Goal: Transaction & Acquisition: Purchase product/service

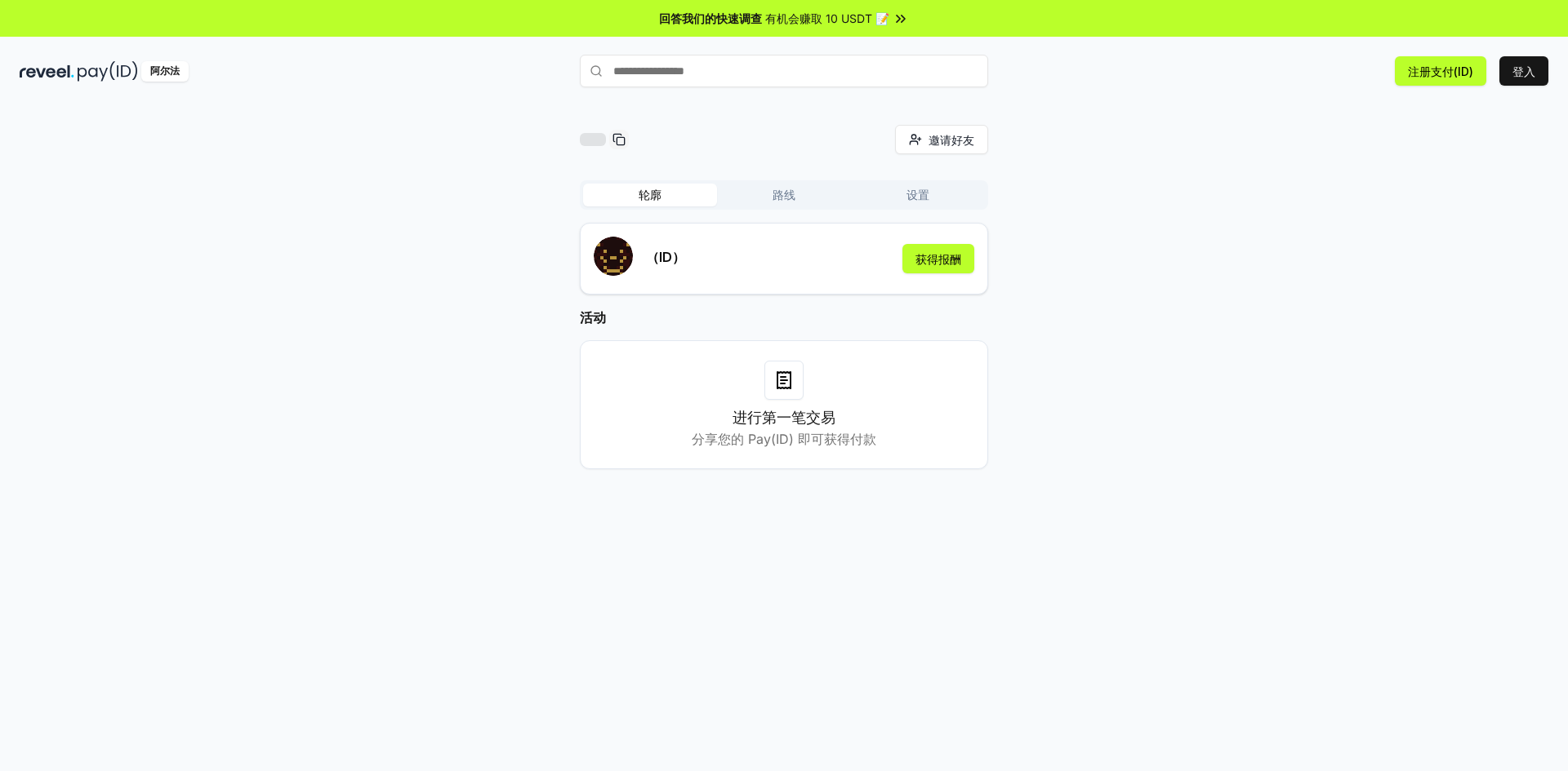
click at [1187, 108] on div "邀请好友 邀请 轮廓 路线 设置 （ID） 获得报酬 活动 进行第一笔交易 分享您的 Pay(ID) 即可获得付款" at bounding box center [784, 455] width 1568 height 726
click at [691, 81] on input "text" at bounding box center [784, 71] width 409 height 32
click at [659, 70] on input "text" at bounding box center [784, 71] width 409 height 32
paste input "*******"
type input "*******"
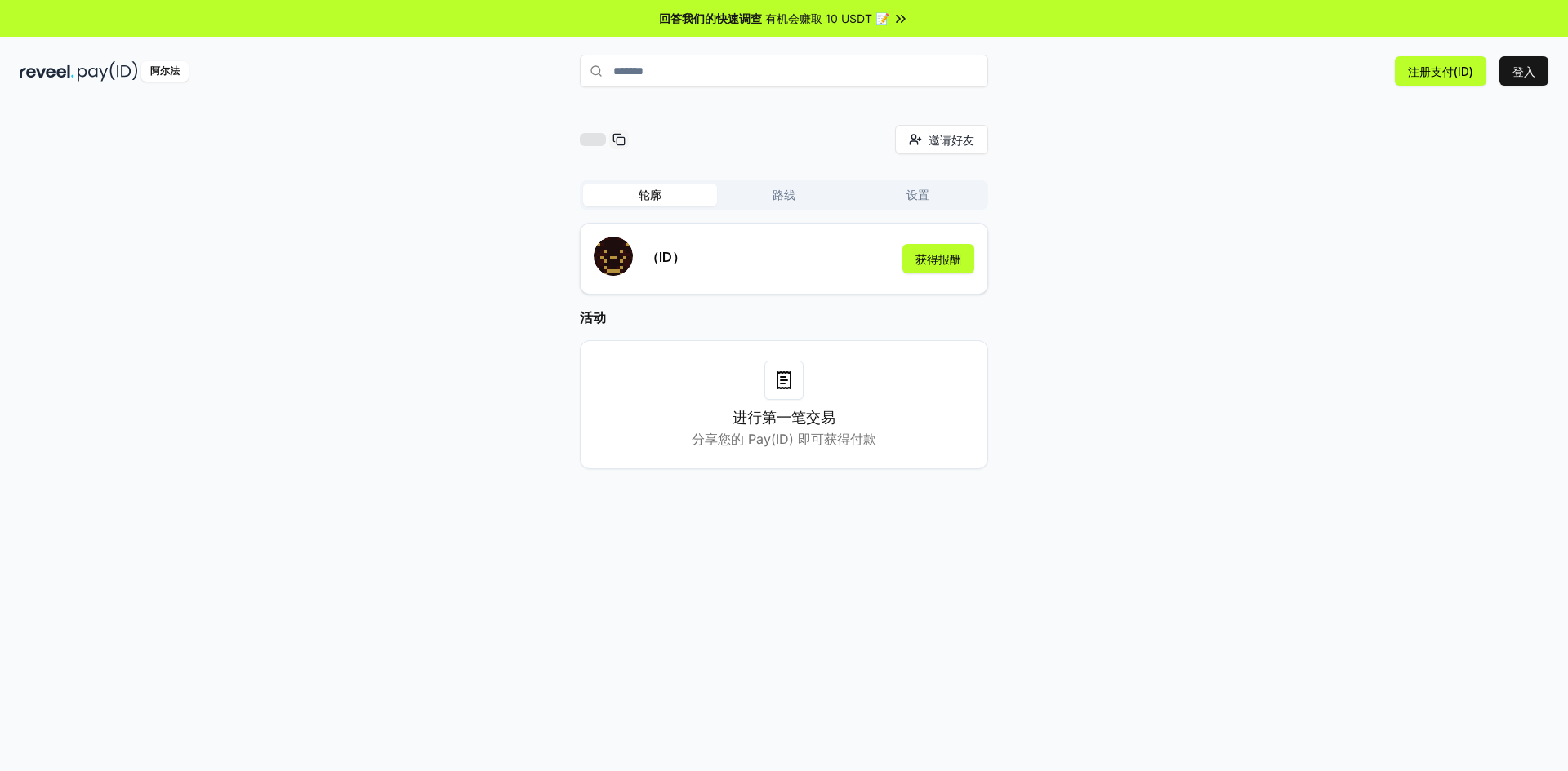
click at [656, 238] on div "（ID）" at bounding box center [640, 258] width 92 height 44
click at [1510, 71] on button "登入" at bounding box center [1524, 71] width 49 height 30
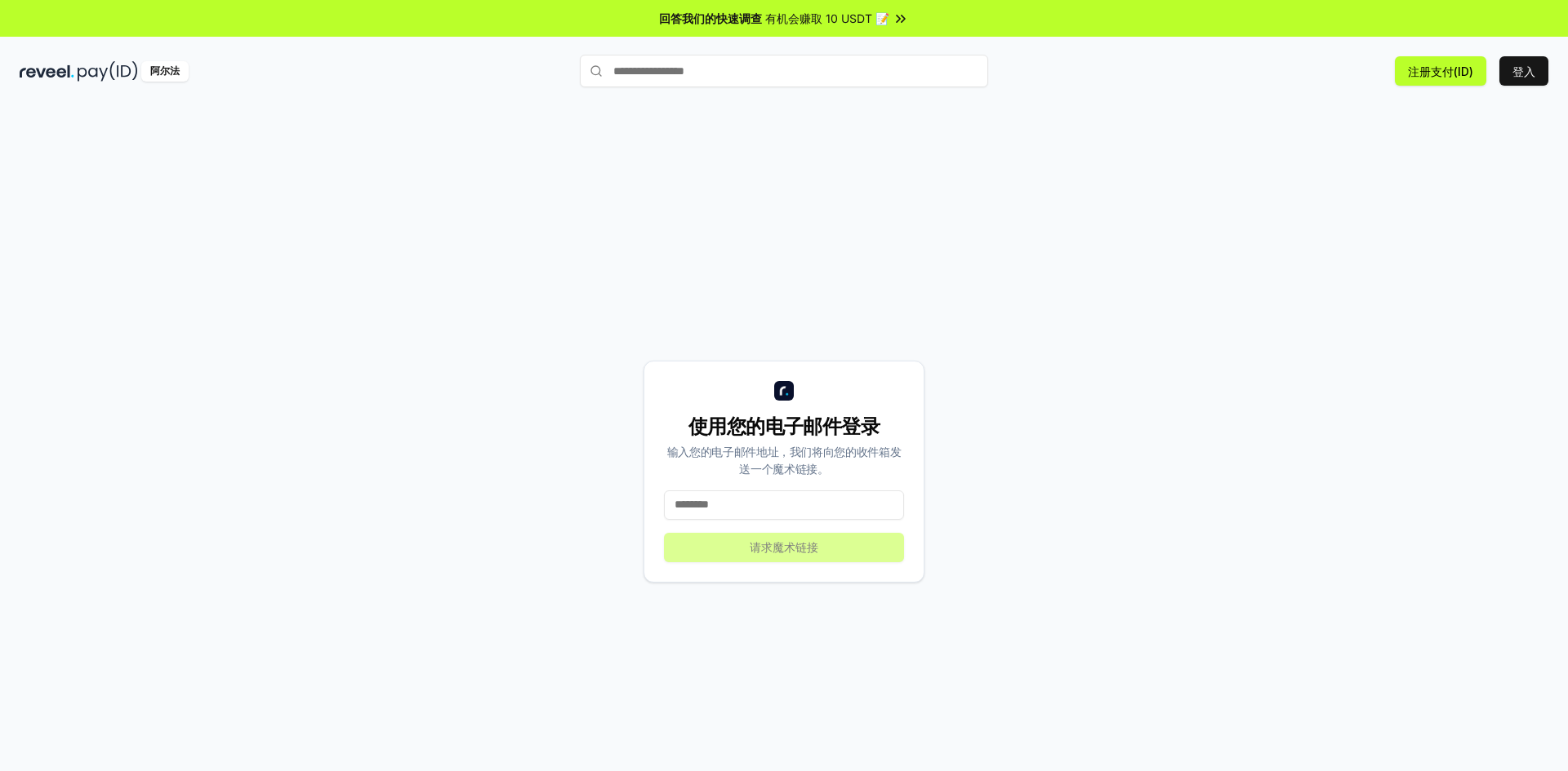
click at [760, 66] on input "text" at bounding box center [784, 71] width 409 height 32
type input "*******"
click at [965, 110] on span "登记" at bounding box center [964, 103] width 32 height 24
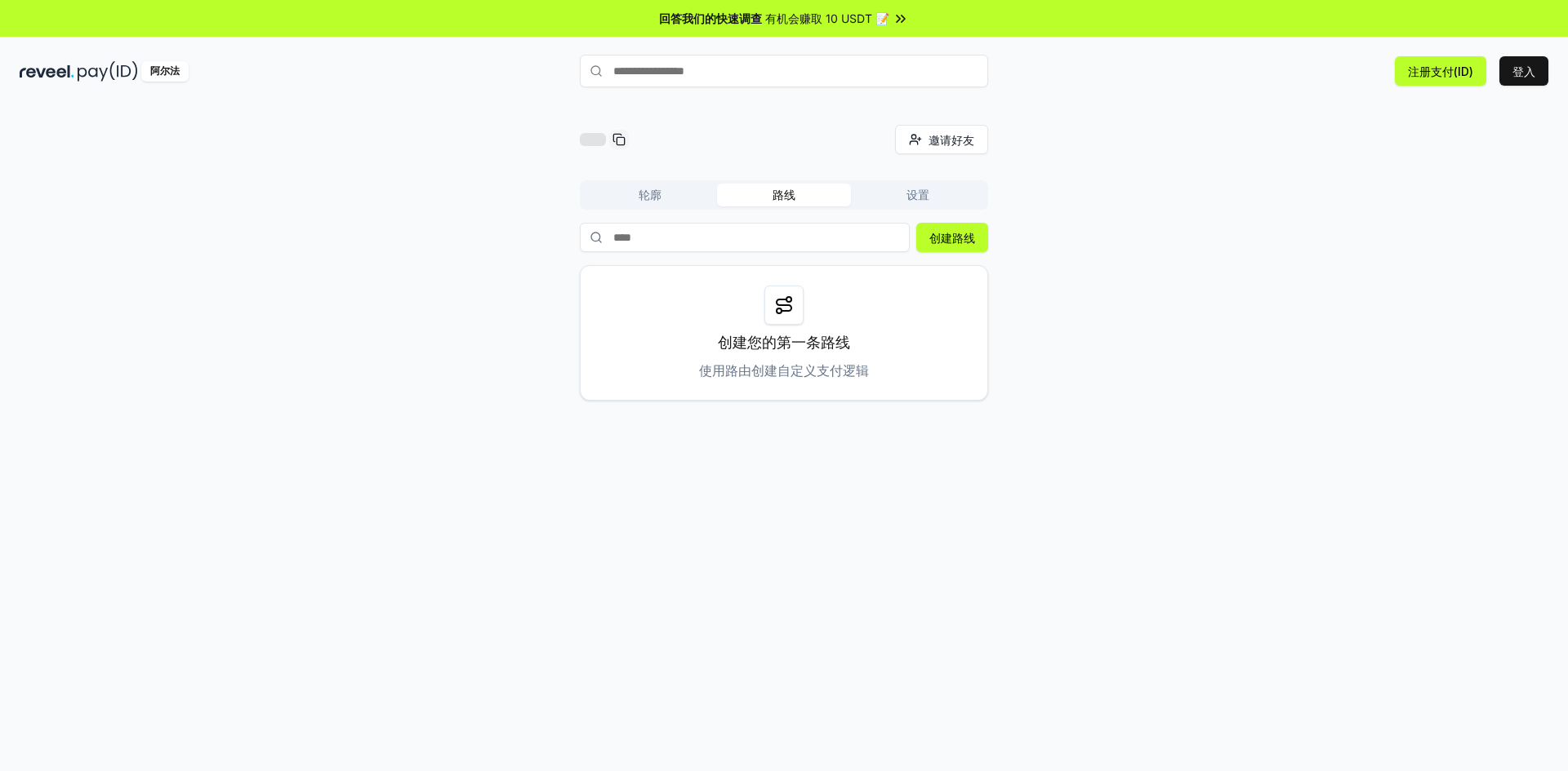
click at [711, 70] on input "text" at bounding box center [784, 71] width 409 height 32
type input "*******"
click at [963, 96] on font "登记" at bounding box center [965, 103] width 20 height 13
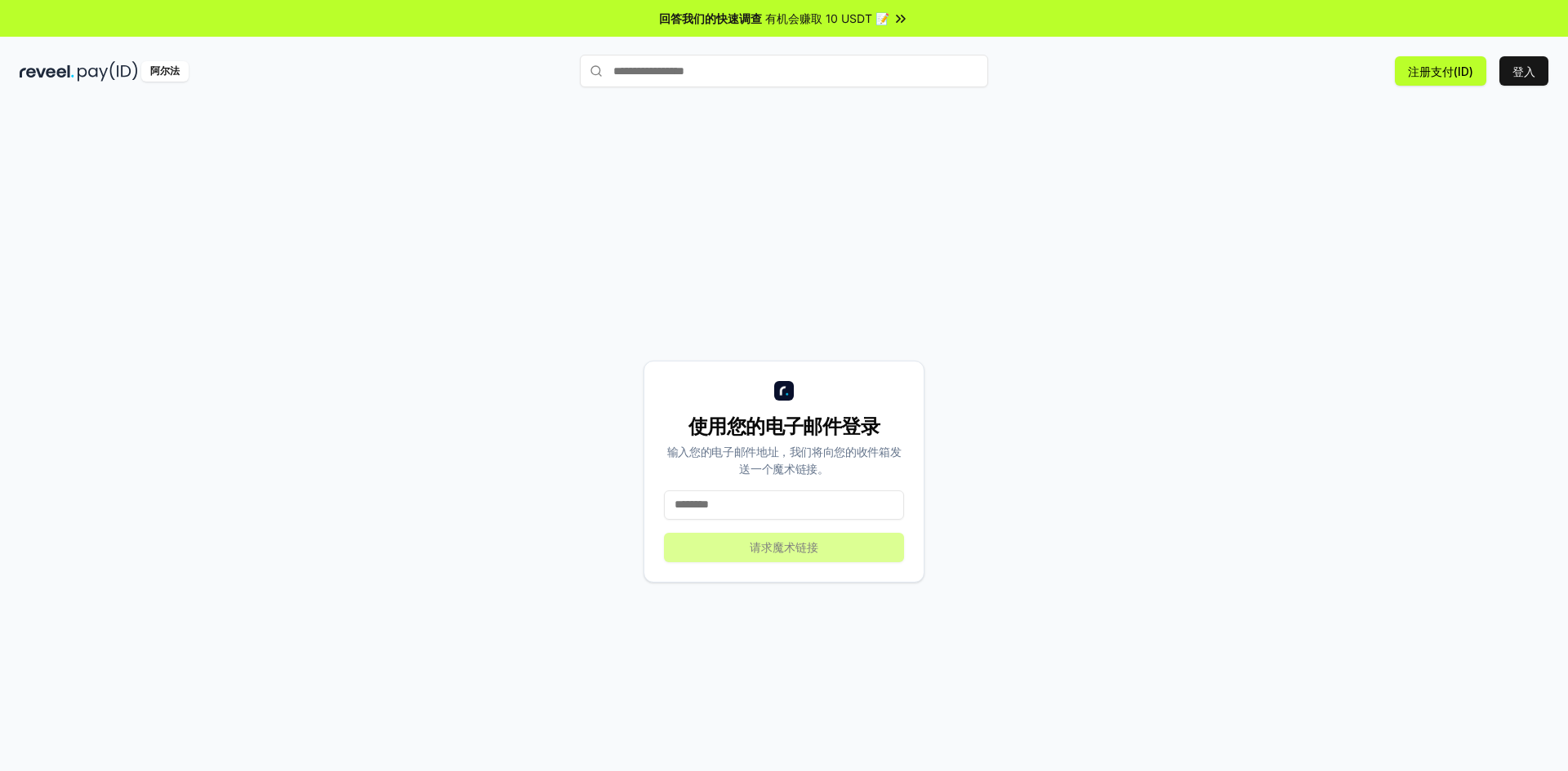
drag, startPoint x: 0, startPoint y: 0, endPoint x: 744, endPoint y: 73, distance: 747.6
click at [744, 73] on input "text" at bounding box center [784, 71] width 409 height 32
type input "*****"
click at [963, 103] on font "支付" at bounding box center [965, 103] width 20 height 13
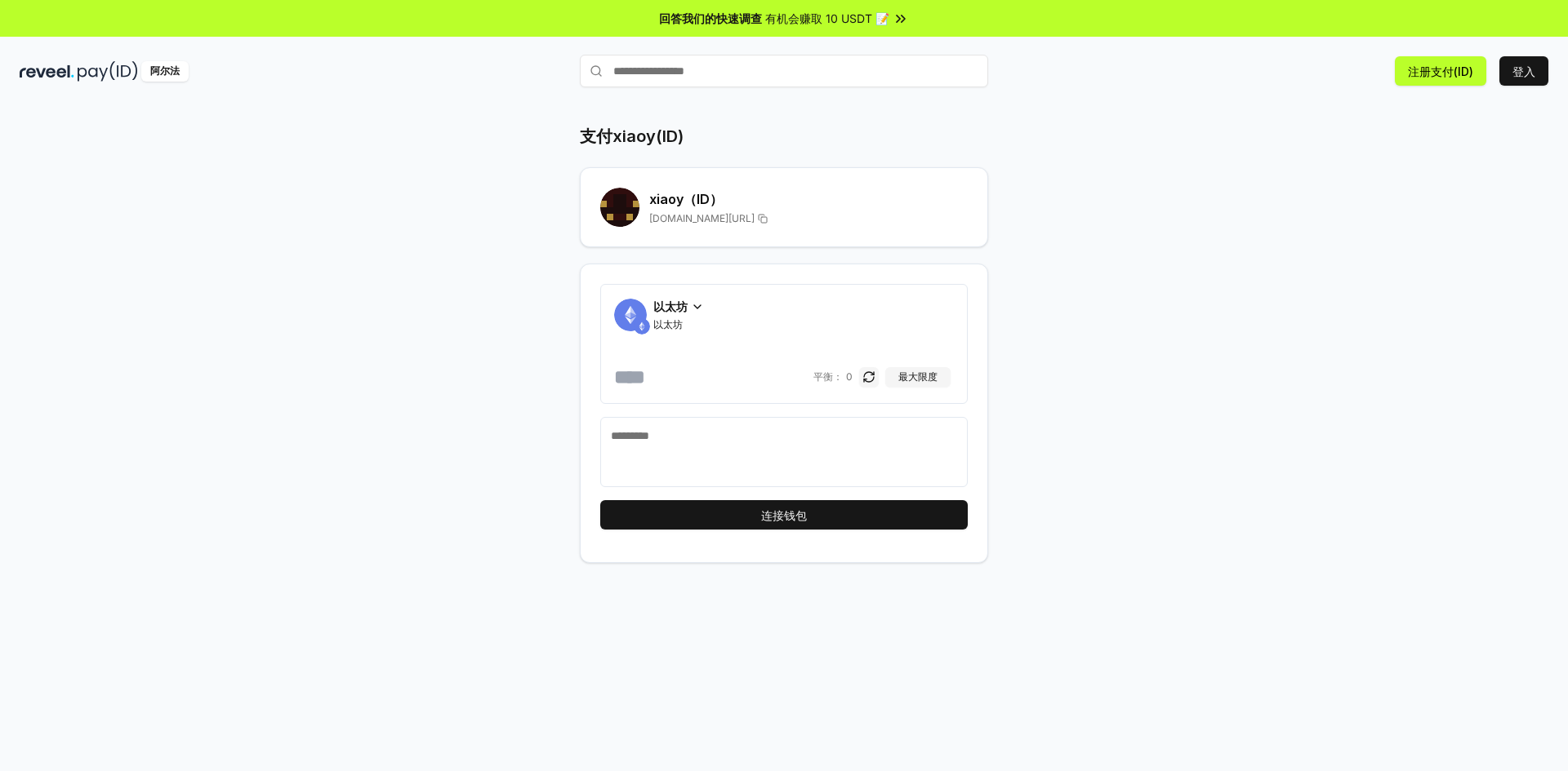
click at [697, 305] on icon at bounding box center [698, 307] width 14 height 13
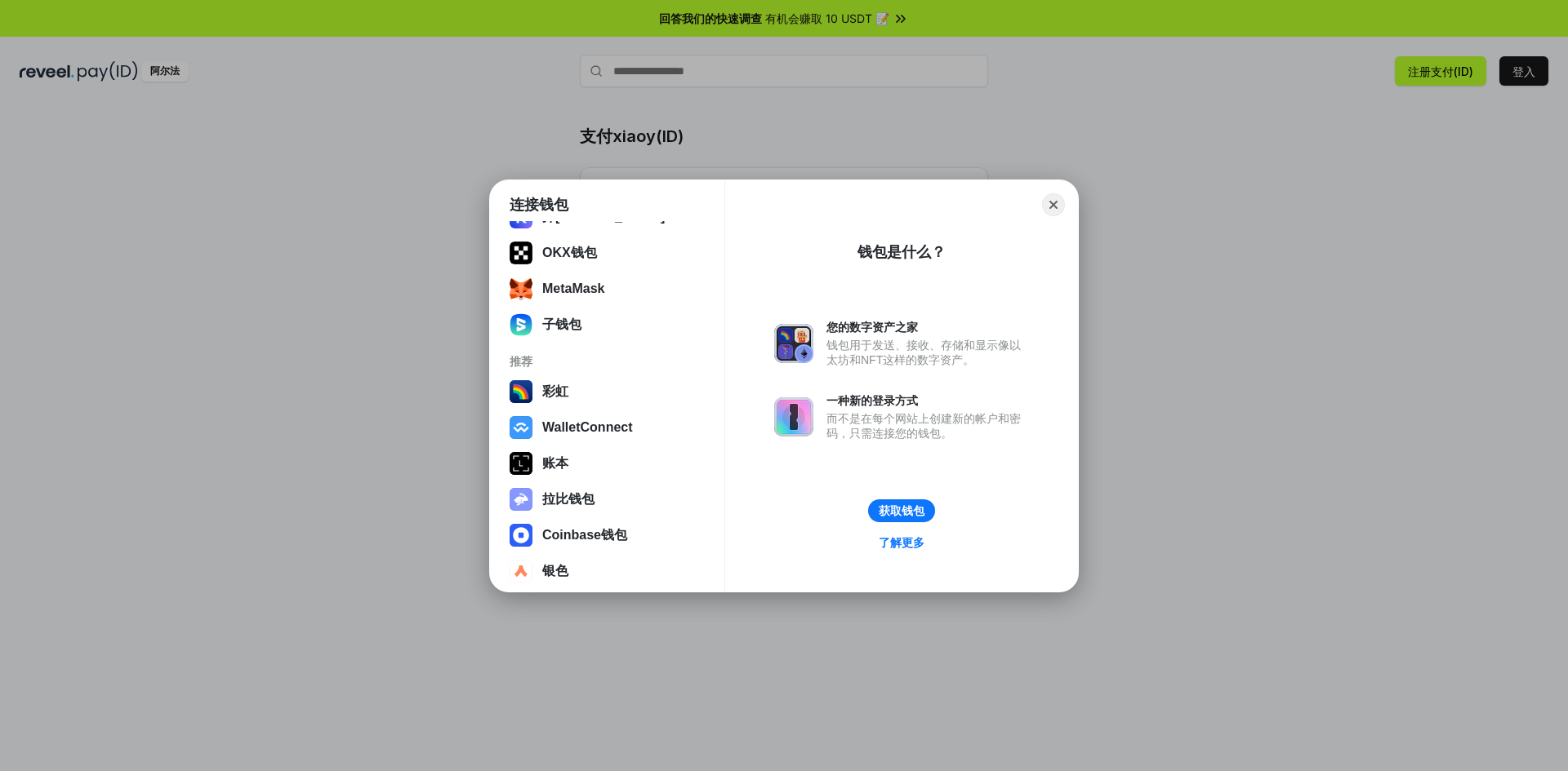
scroll to position [66, 0]
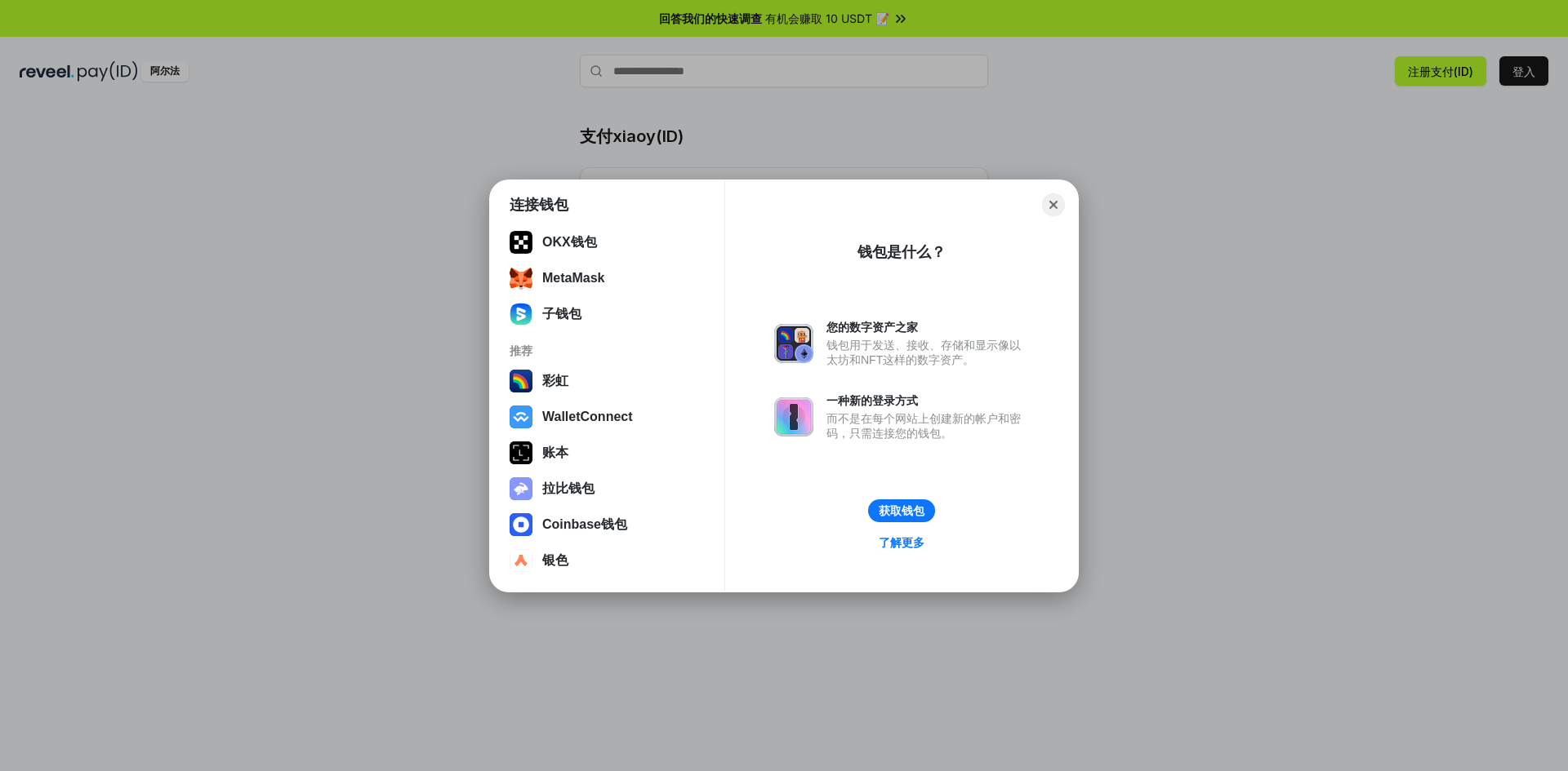
click at [1056, 197] on button "Close" at bounding box center [1053, 204] width 23 height 22
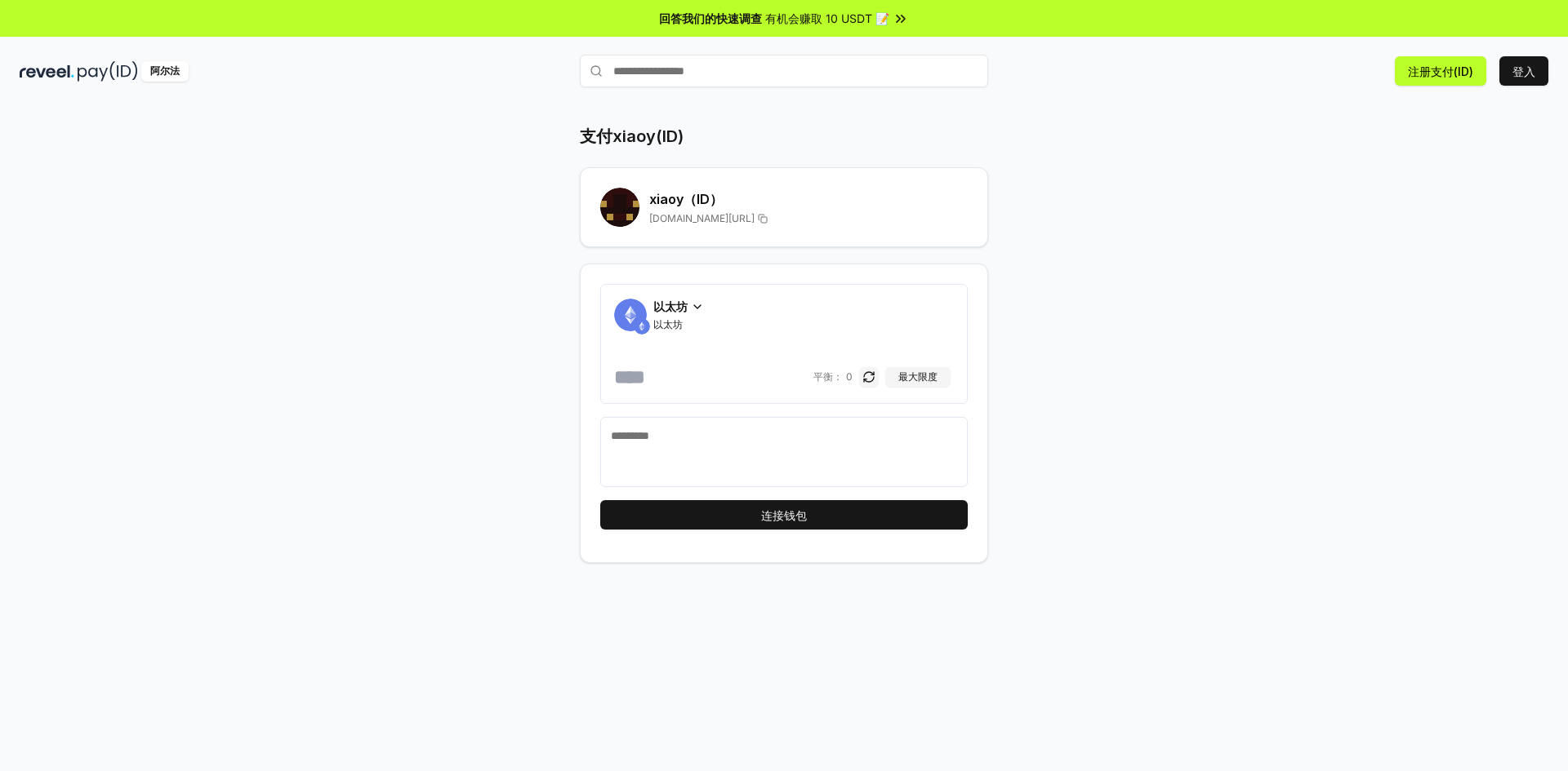
click at [686, 302] on font "以太坊" at bounding box center [671, 306] width 34 height 13
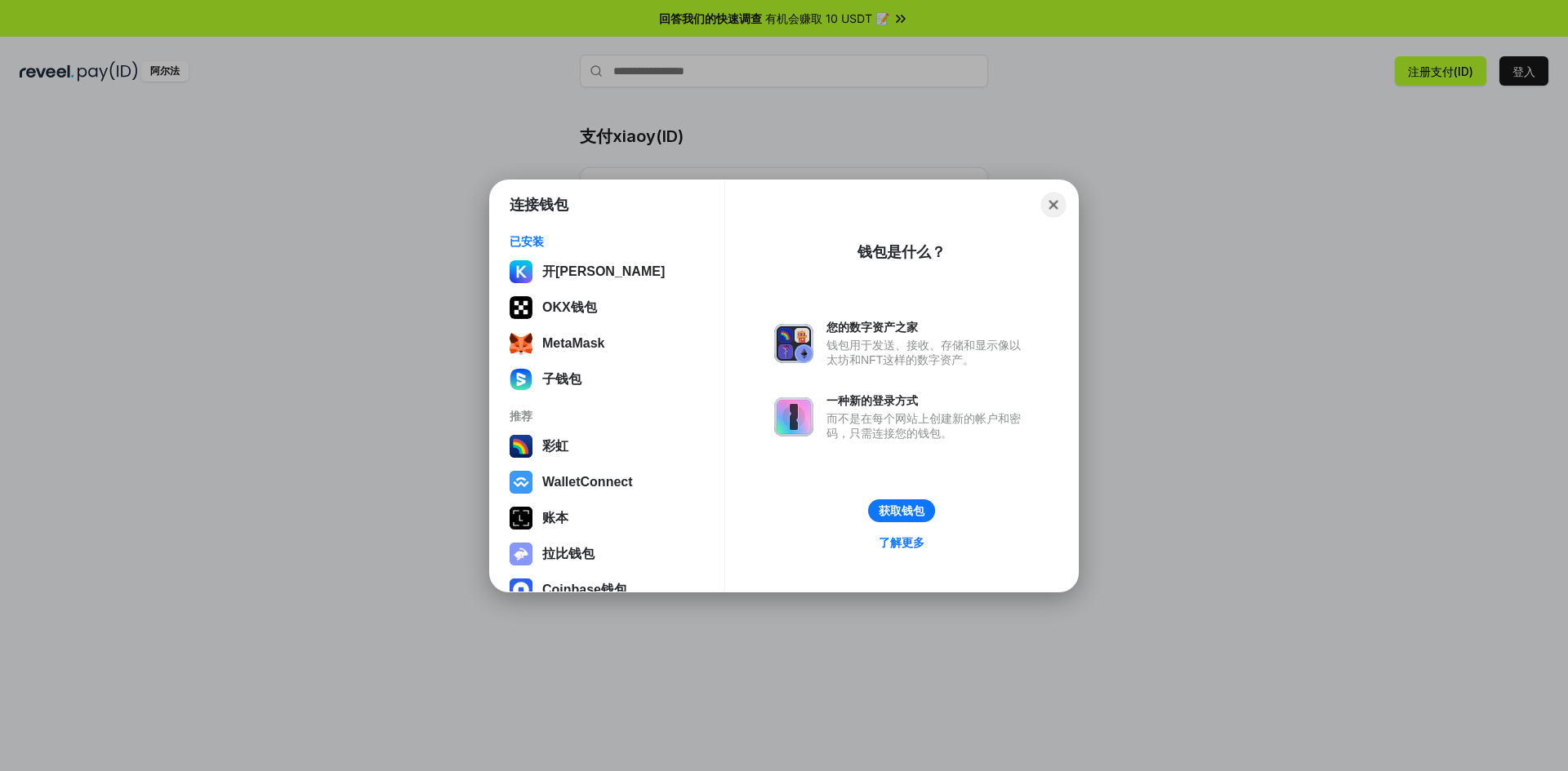
click at [1061, 202] on button "Close" at bounding box center [1054, 204] width 25 height 25
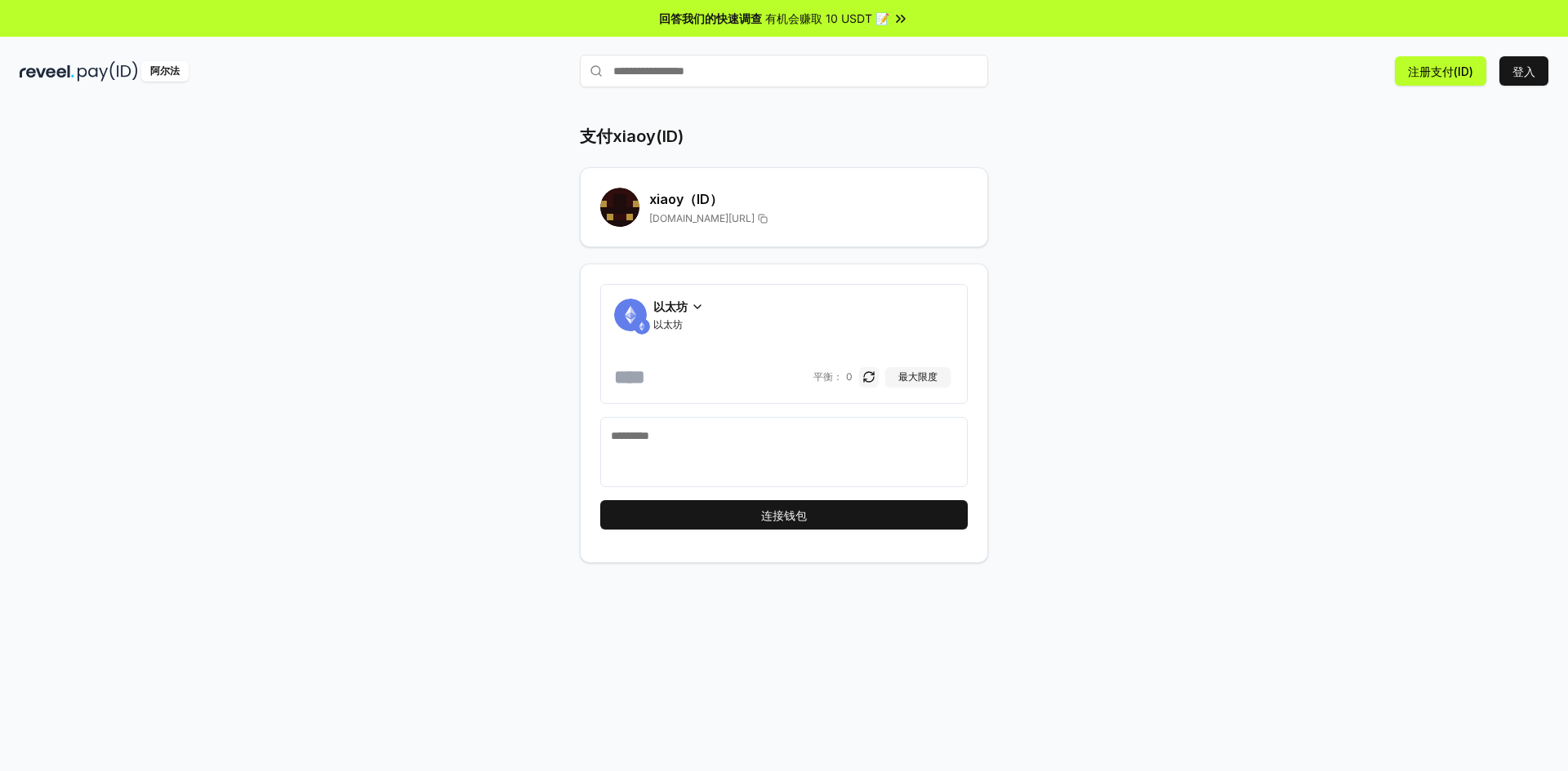
click at [693, 306] on icon at bounding box center [698, 307] width 14 height 13
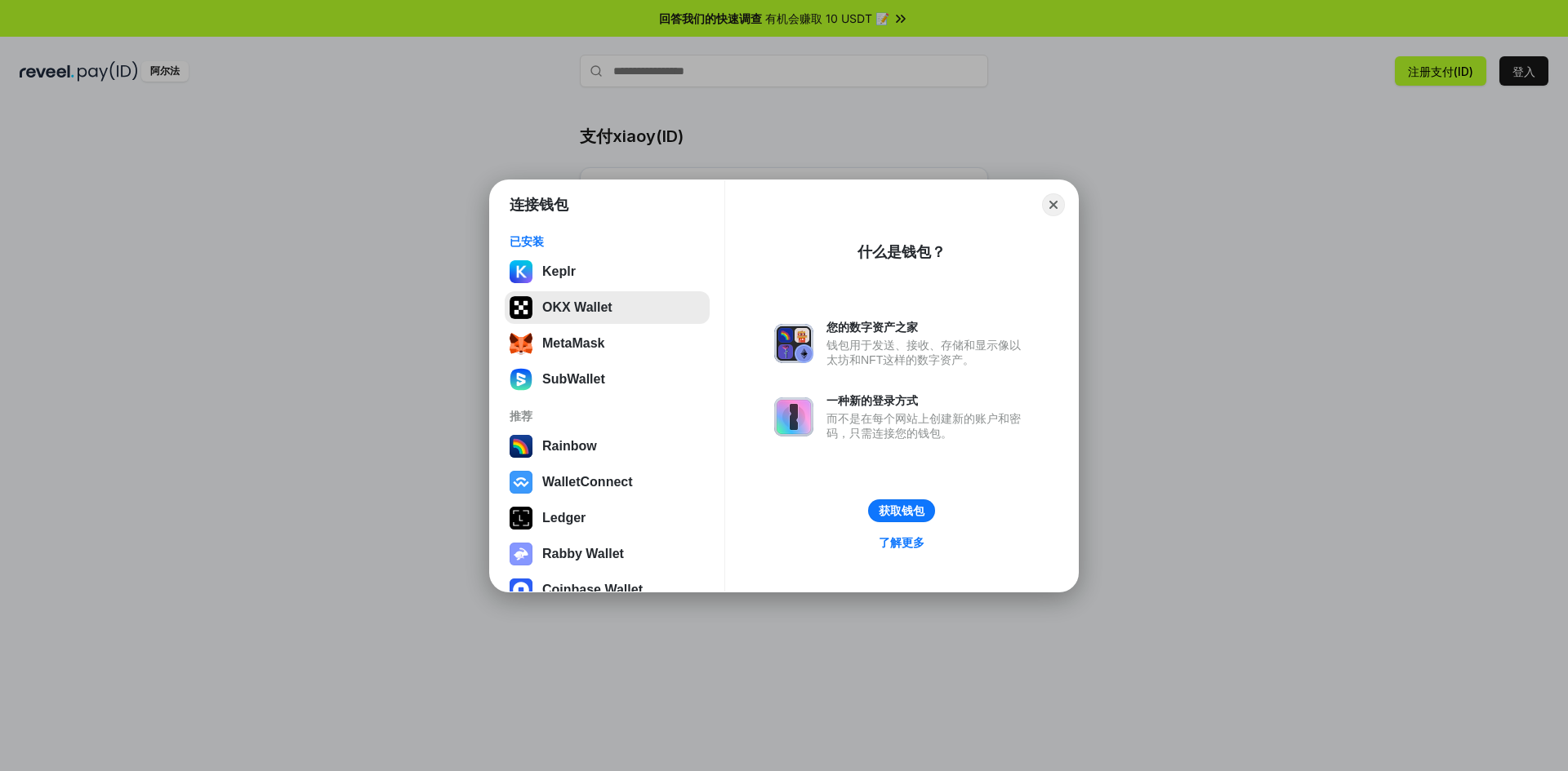
click at [617, 313] on button "OKX Wallet" at bounding box center [608, 308] width 205 height 32
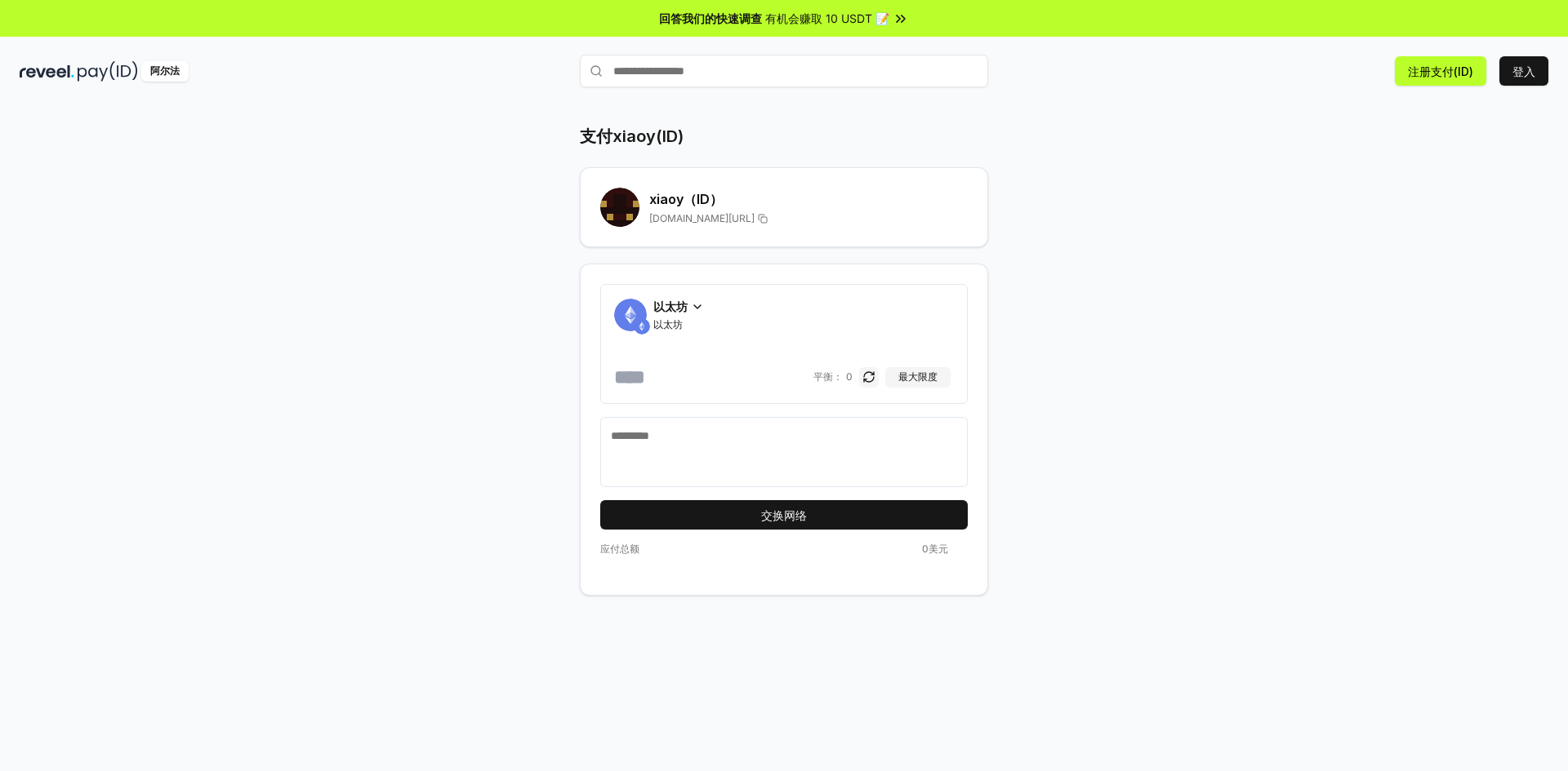
click at [695, 312] on icon at bounding box center [698, 307] width 14 height 13
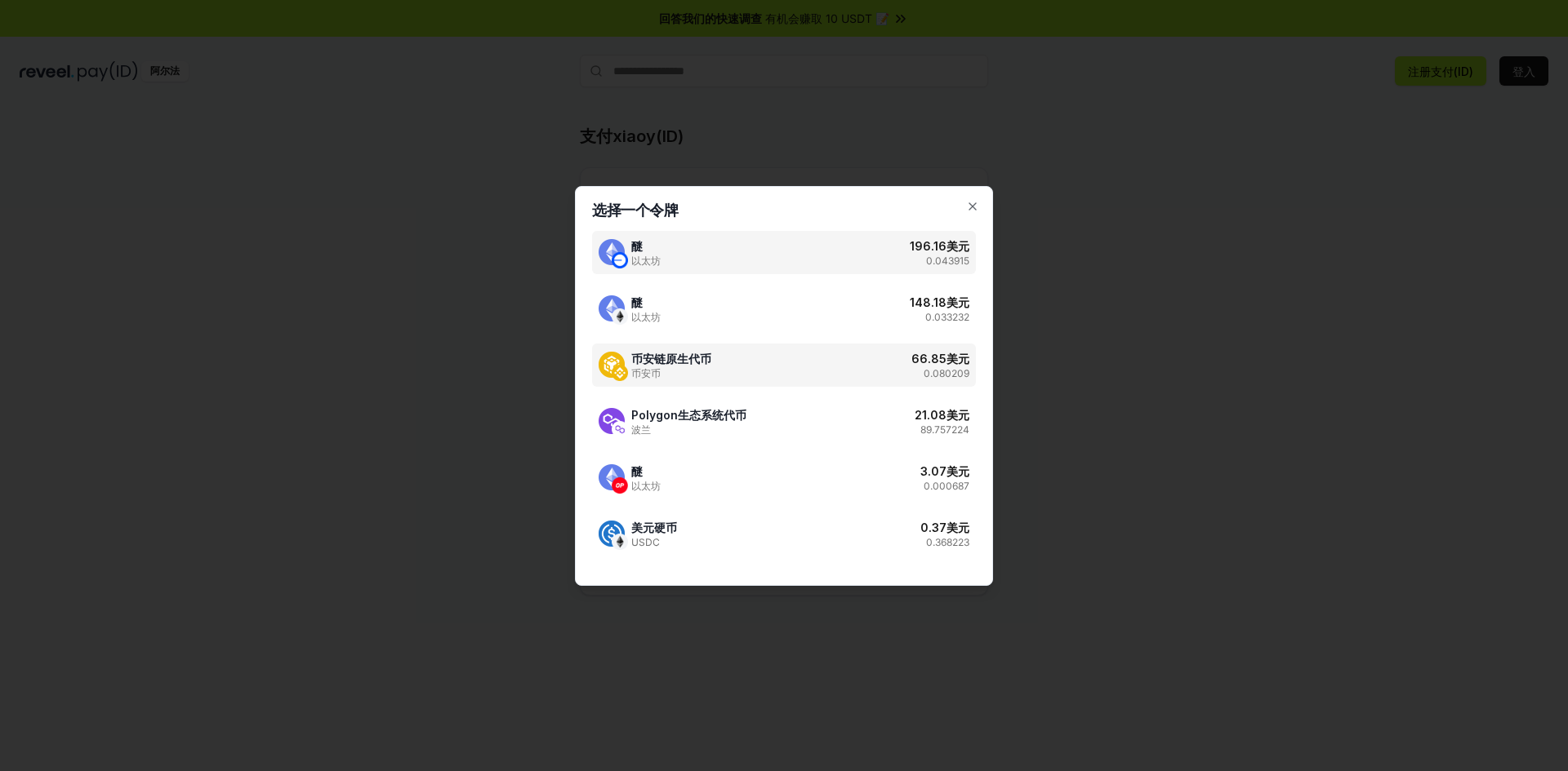
click at [684, 364] on font "币安链原生代币" at bounding box center [671, 358] width 80 height 13
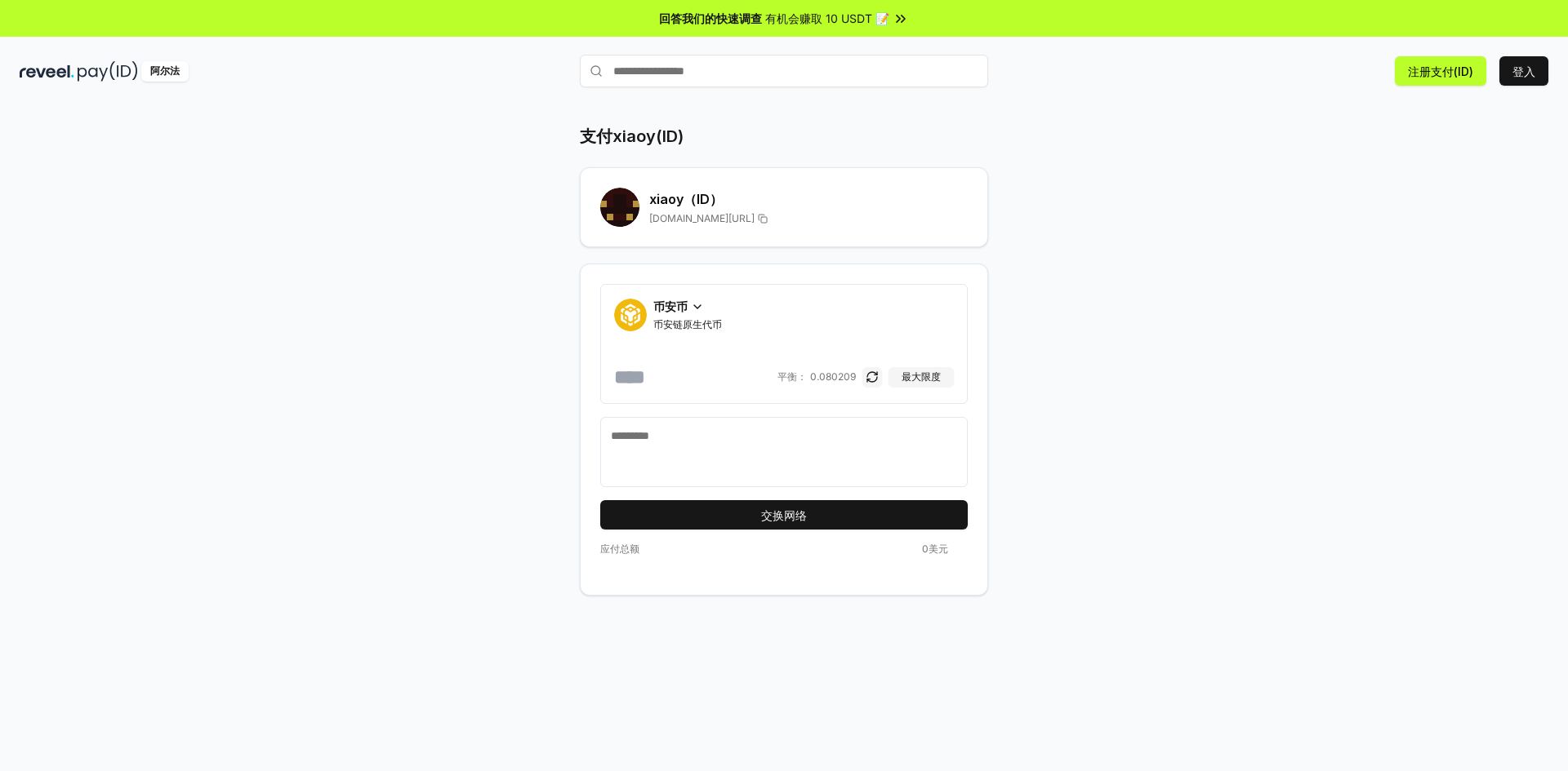
click at [660, 378] on input "number" at bounding box center [694, 377] width 160 height 26
click at [872, 376] on button "button" at bounding box center [872, 377] width 20 height 20
click at [873, 376] on button "button" at bounding box center [872, 377] width 20 height 20
click at [915, 378] on font "最大限度" at bounding box center [922, 377] width 40 height 13
click at [708, 435] on textarea at bounding box center [784, 452] width 347 height 49
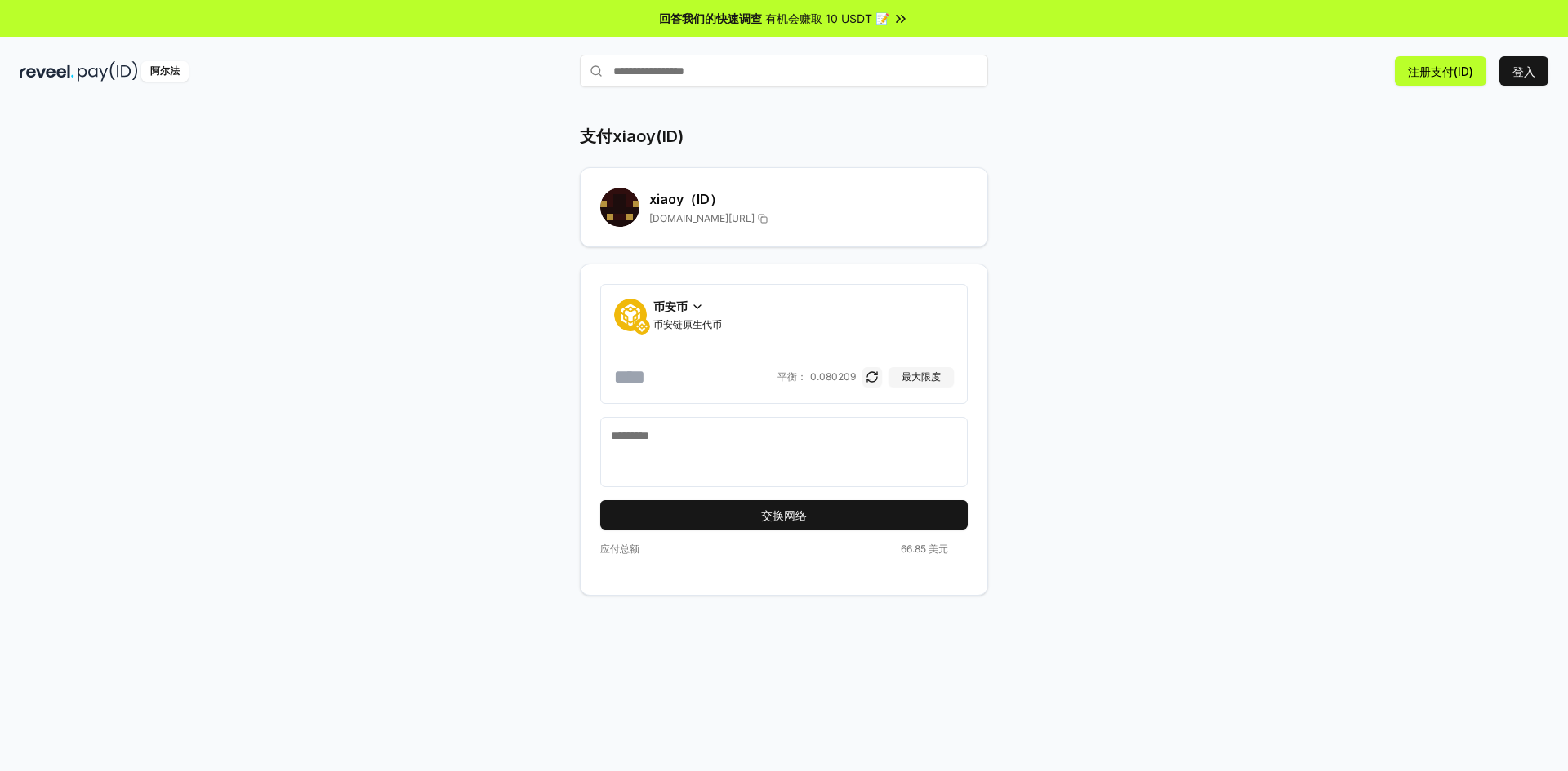
drag, startPoint x: 648, startPoint y: 376, endPoint x: 845, endPoint y: 406, distance: 199.3
click at [845, 406] on form "**********" at bounding box center [784, 407] width 367 height 246
type input "********"
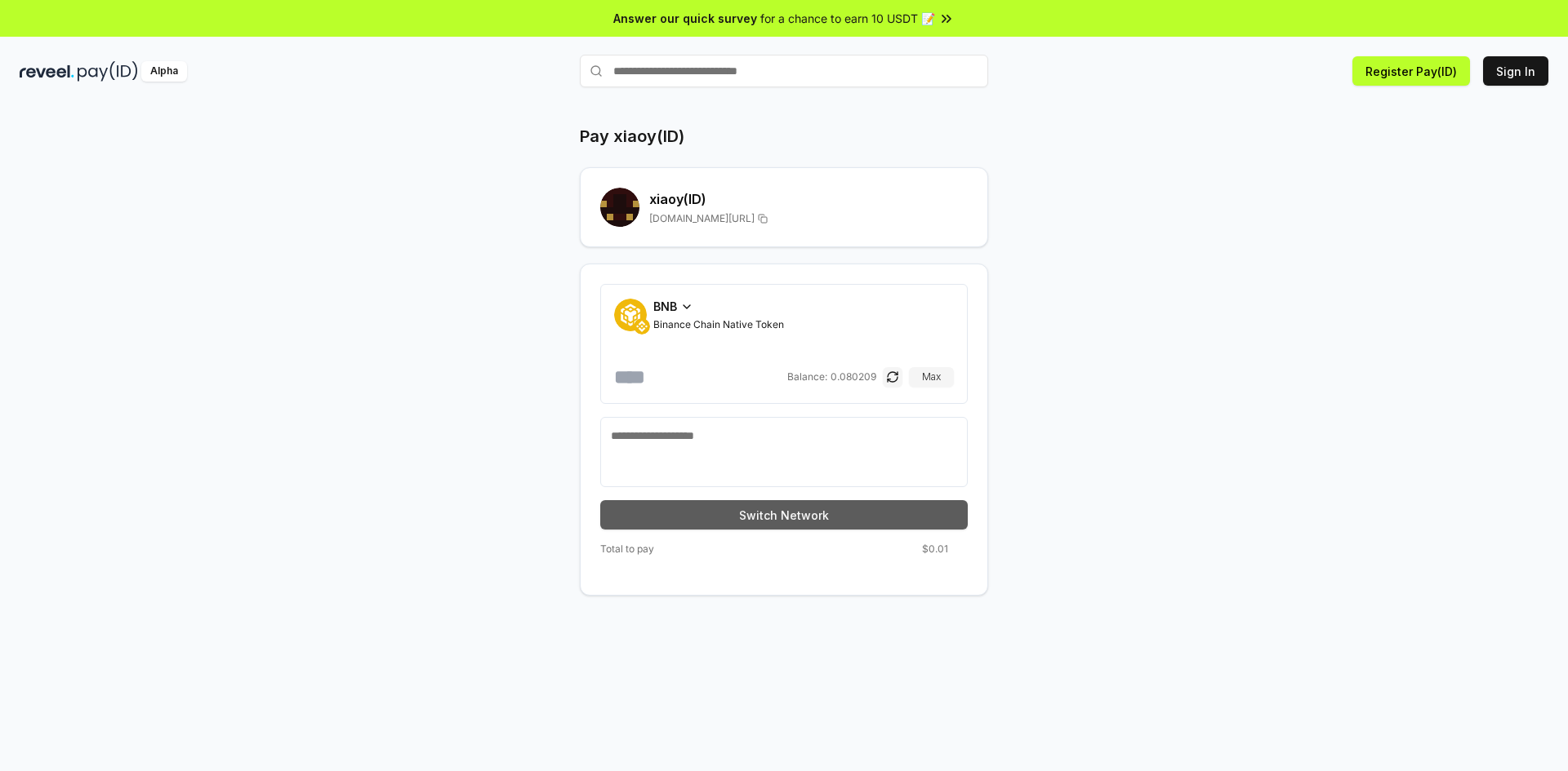
click at [798, 519] on button "Switch Network" at bounding box center [784, 515] width 367 height 30
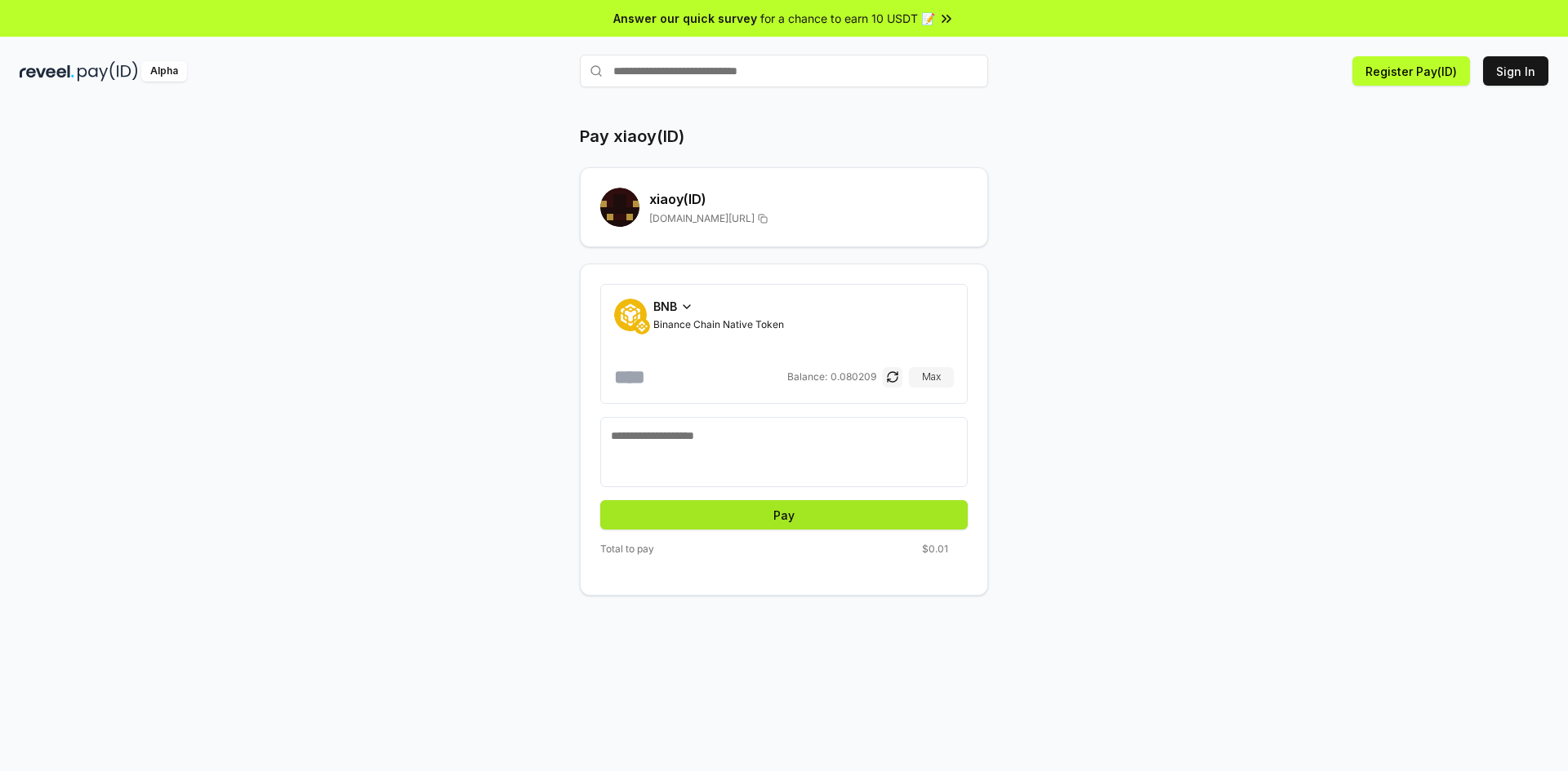
click at [805, 515] on button "Pay" at bounding box center [784, 515] width 367 height 30
click at [829, 515] on button "Pay" at bounding box center [784, 515] width 367 height 30
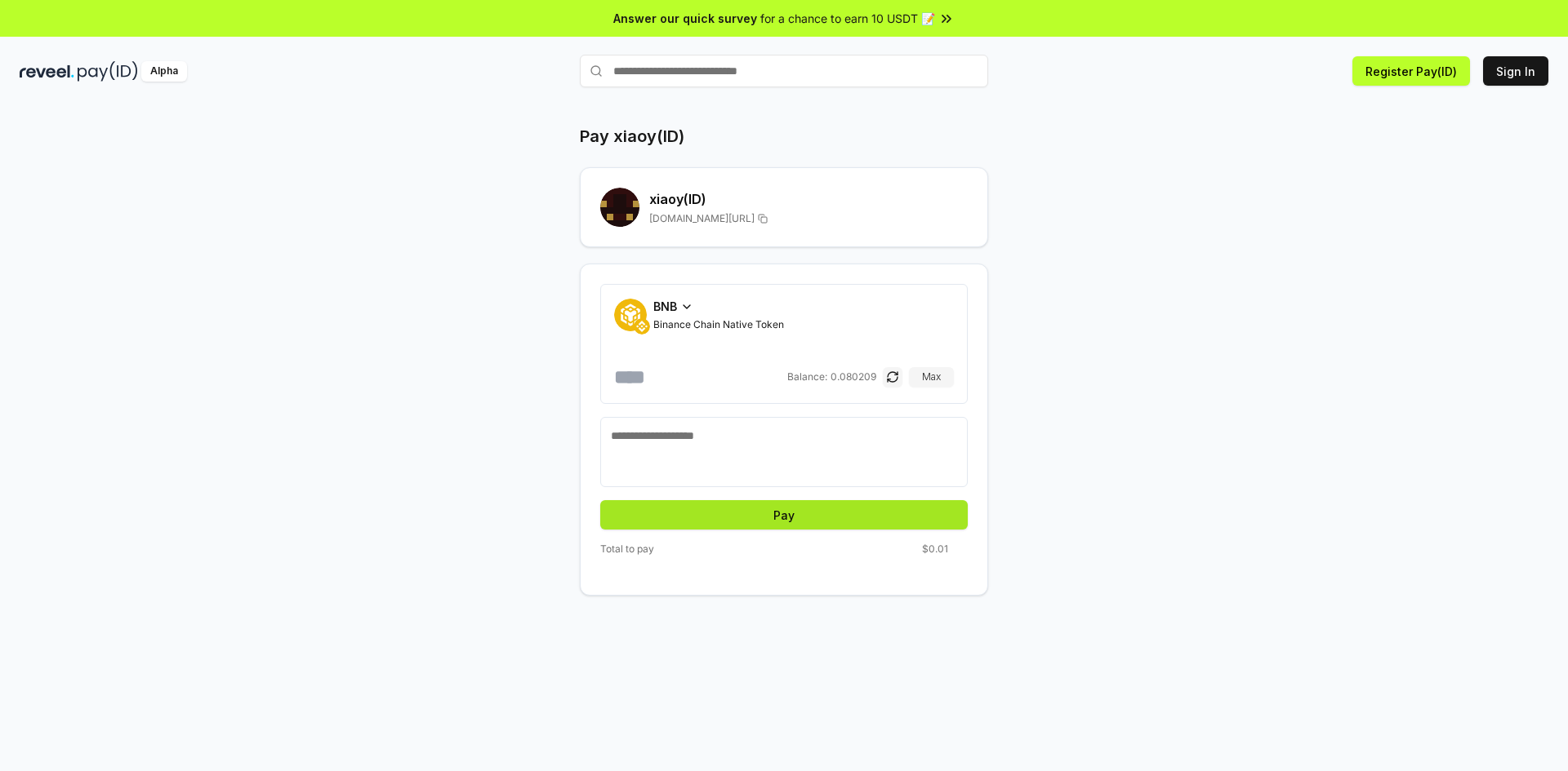
click at [829, 515] on button "Pay" at bounding box center [784, 515] width 367 height 30
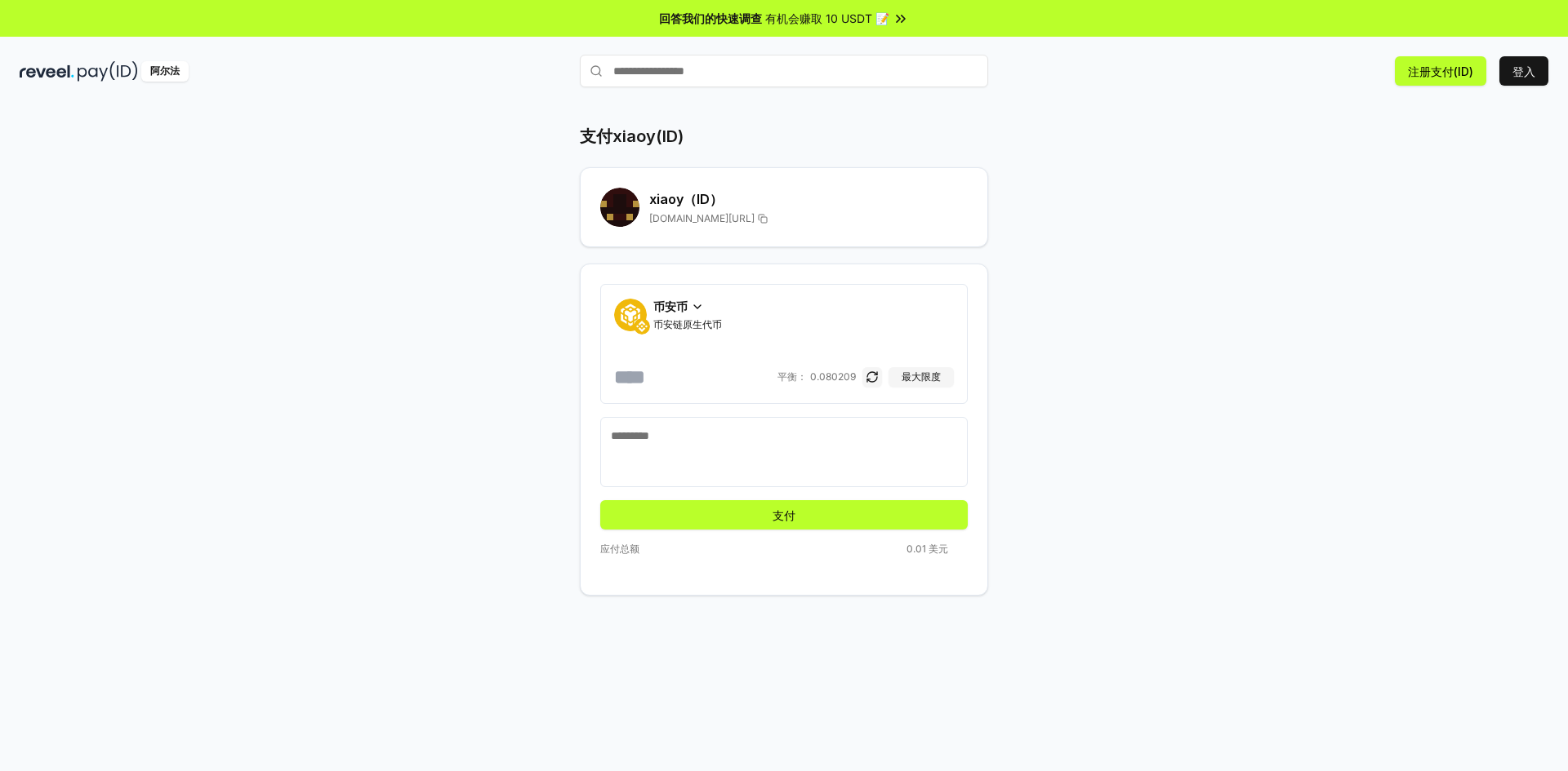
click at [705, 457] on textarea at bounding box center [784, 452] width 347 height 49
type textarea "***"
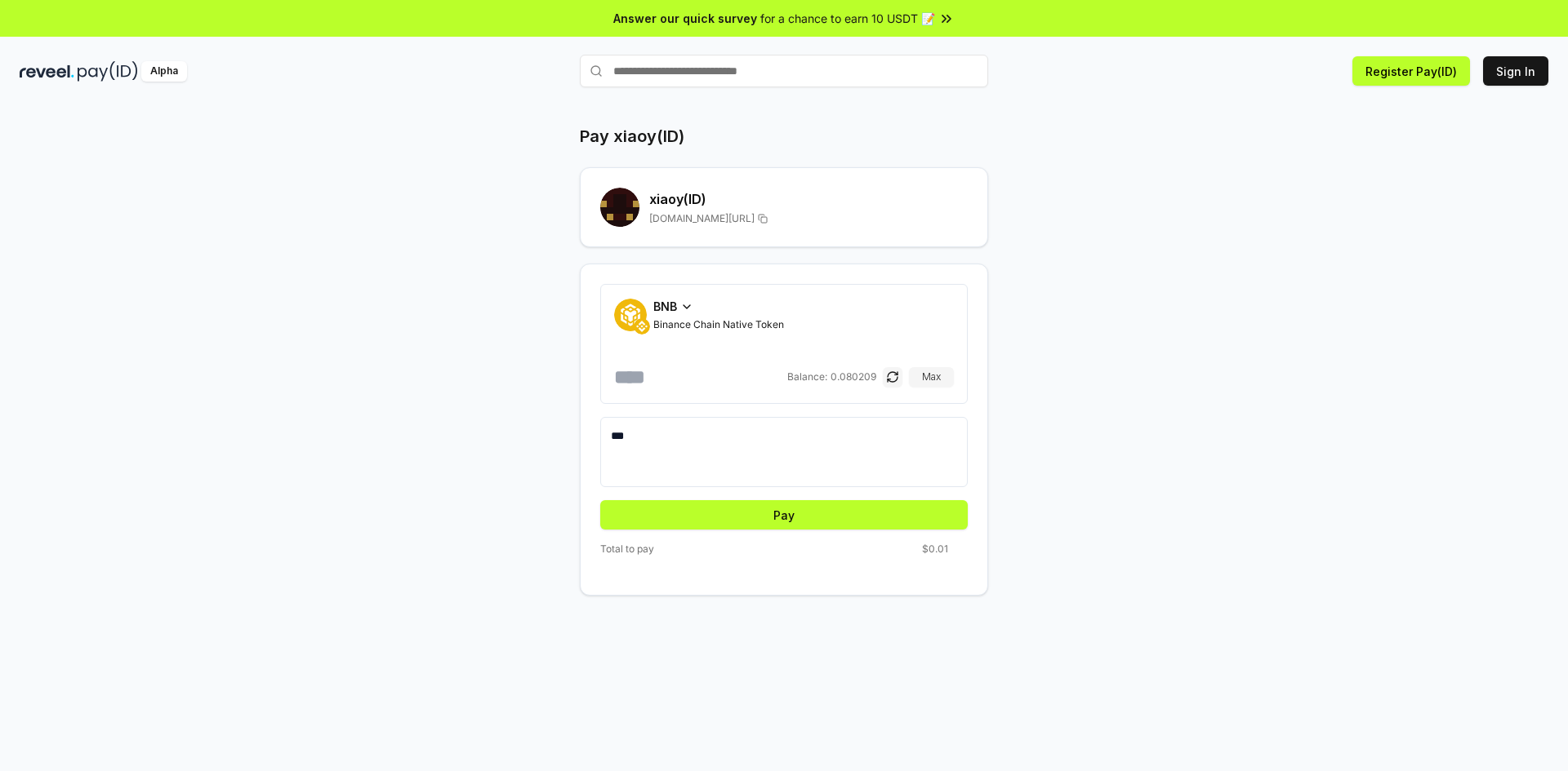
click at [776, 515] on button "Pay" at bounding box center [784, 515] width 367 height 30
click at [805, 513] on button "Pay" at bounding box center [784, 515] width 367 height 30
click at [797, 510] on button "Pay" at bounding box center [784, 515] width 367 height 30
click at [694, 316] on div "BNB Binance Chain Native Token" at bounding box center [718, 314] width 131 height 33
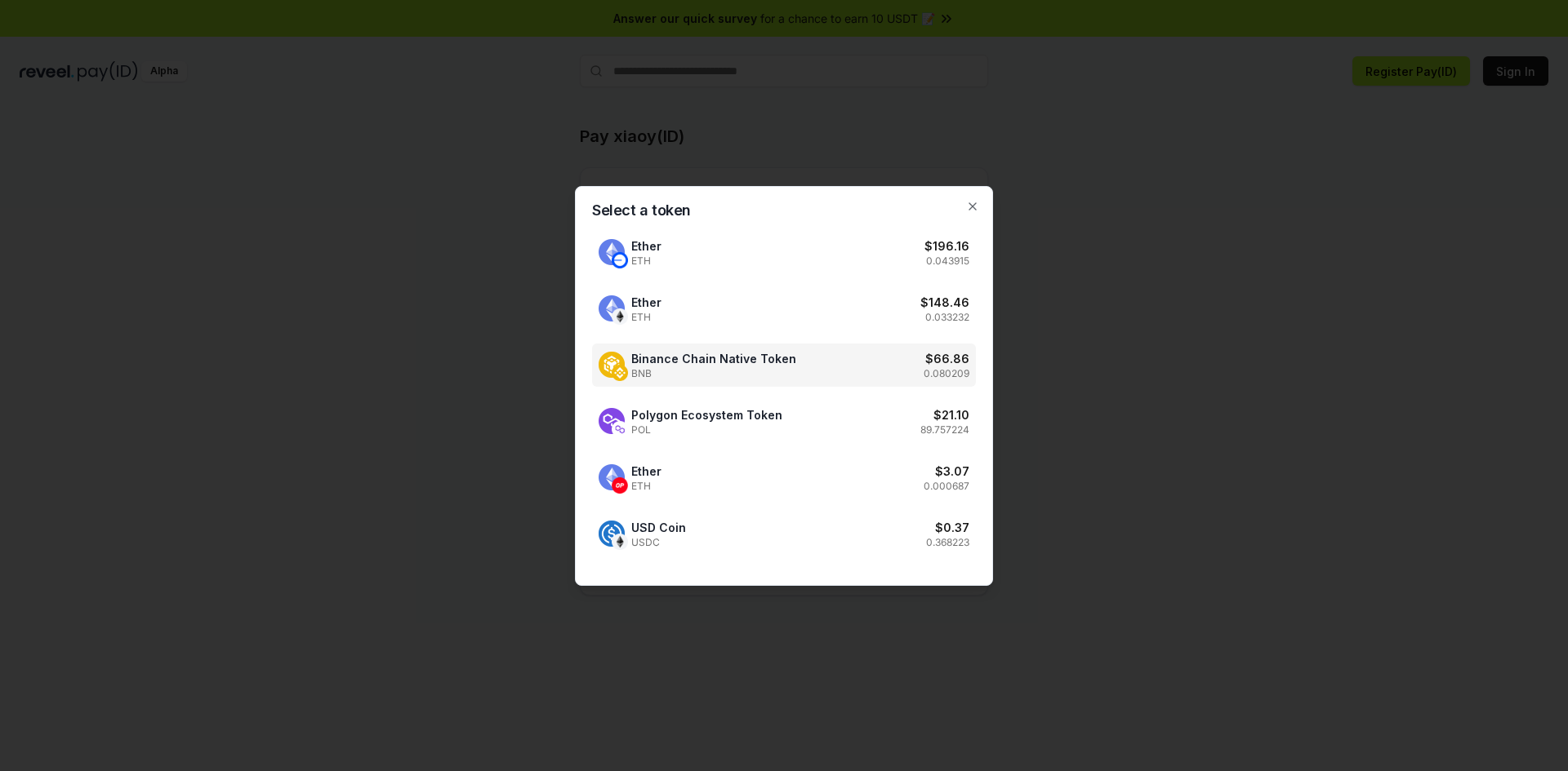
click at [685, 359] on span "Binance Chain Native Token" at bounding box center [713, 358] width 165 height 17
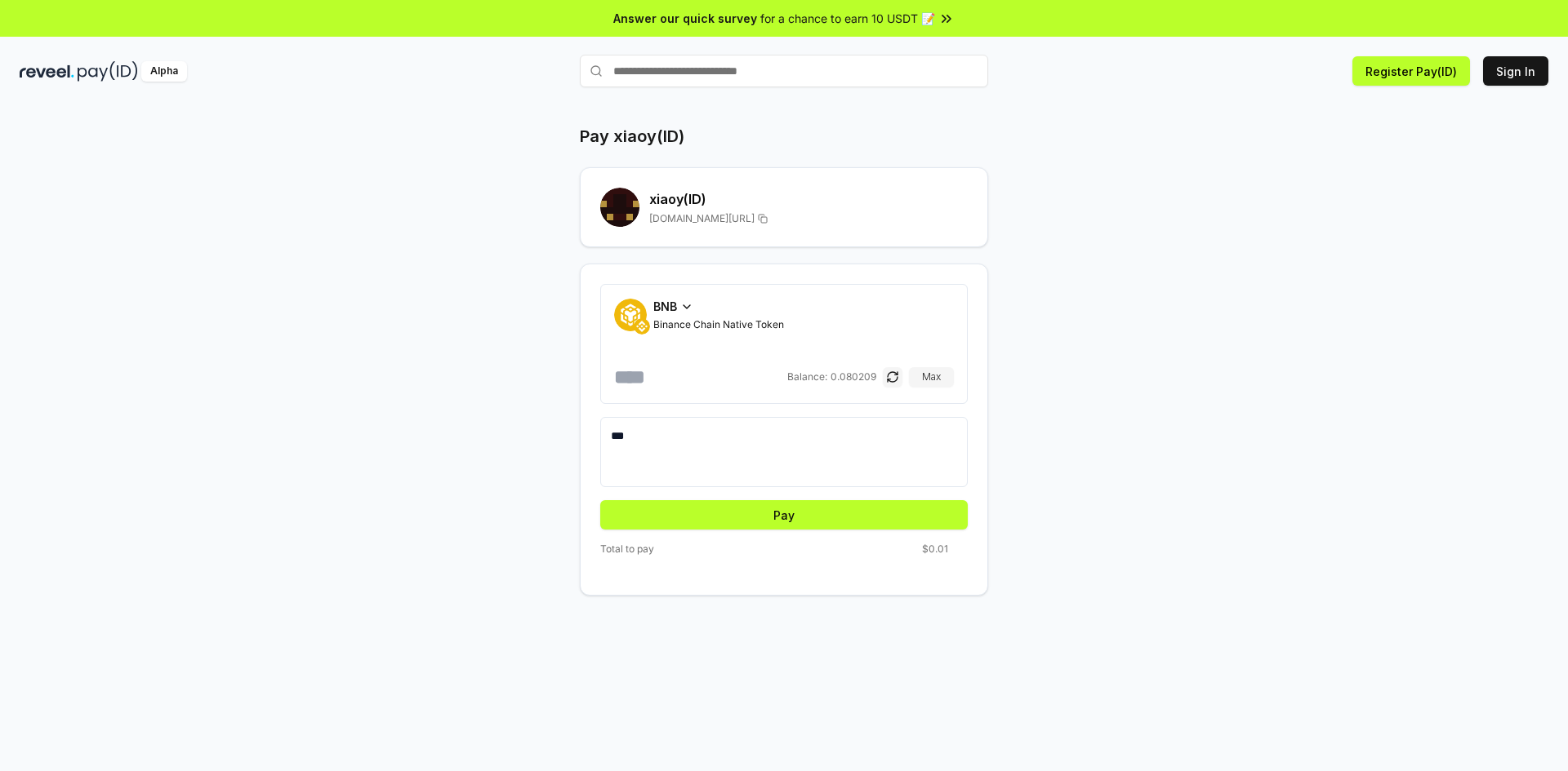
click at [671, 314] on span "BNB" at bounding box center [665, 306] width 23 height 17
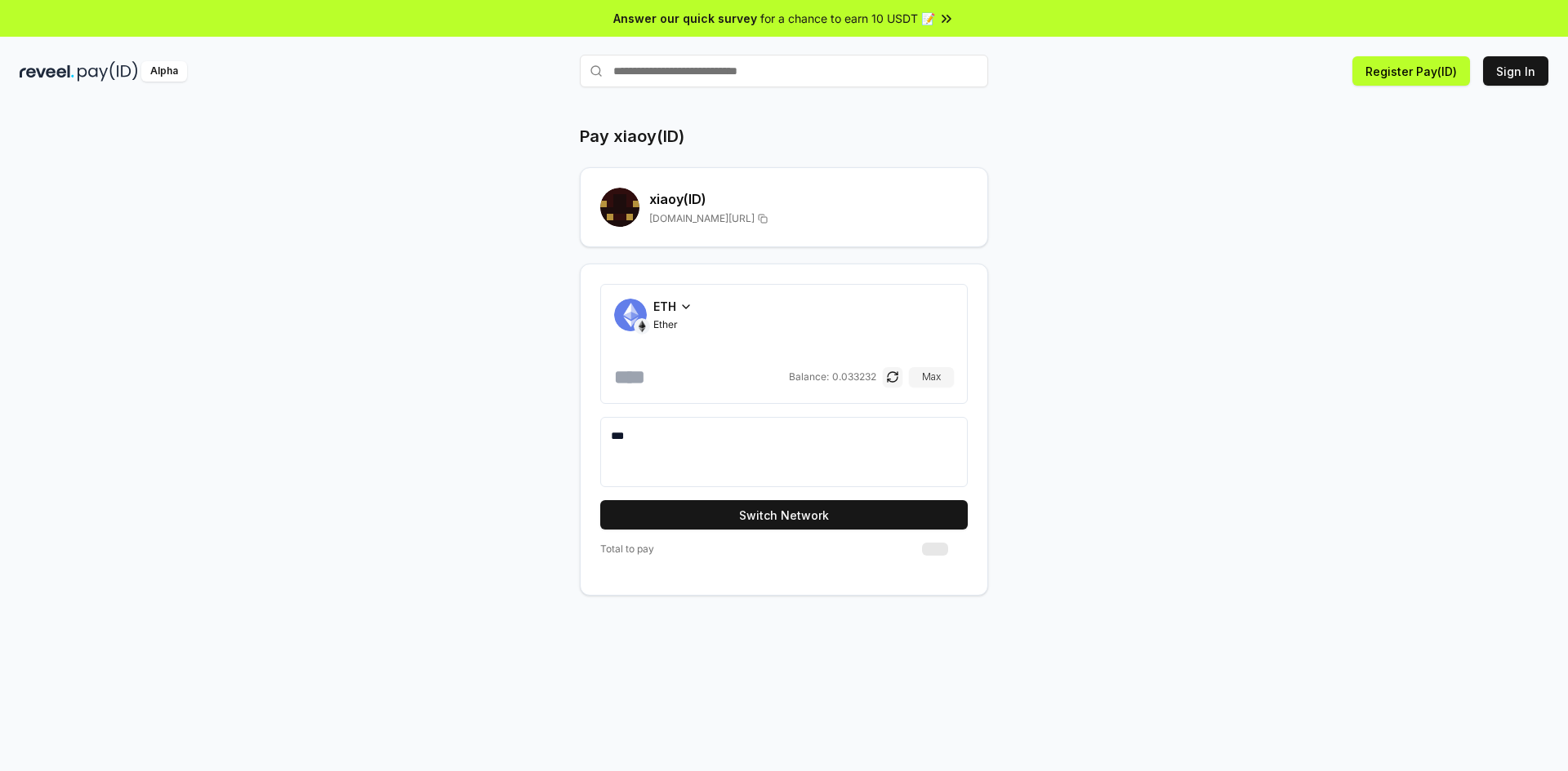
click at [675, 314] on span "ETH" at bounding box center [664, 306] width 23 height 17
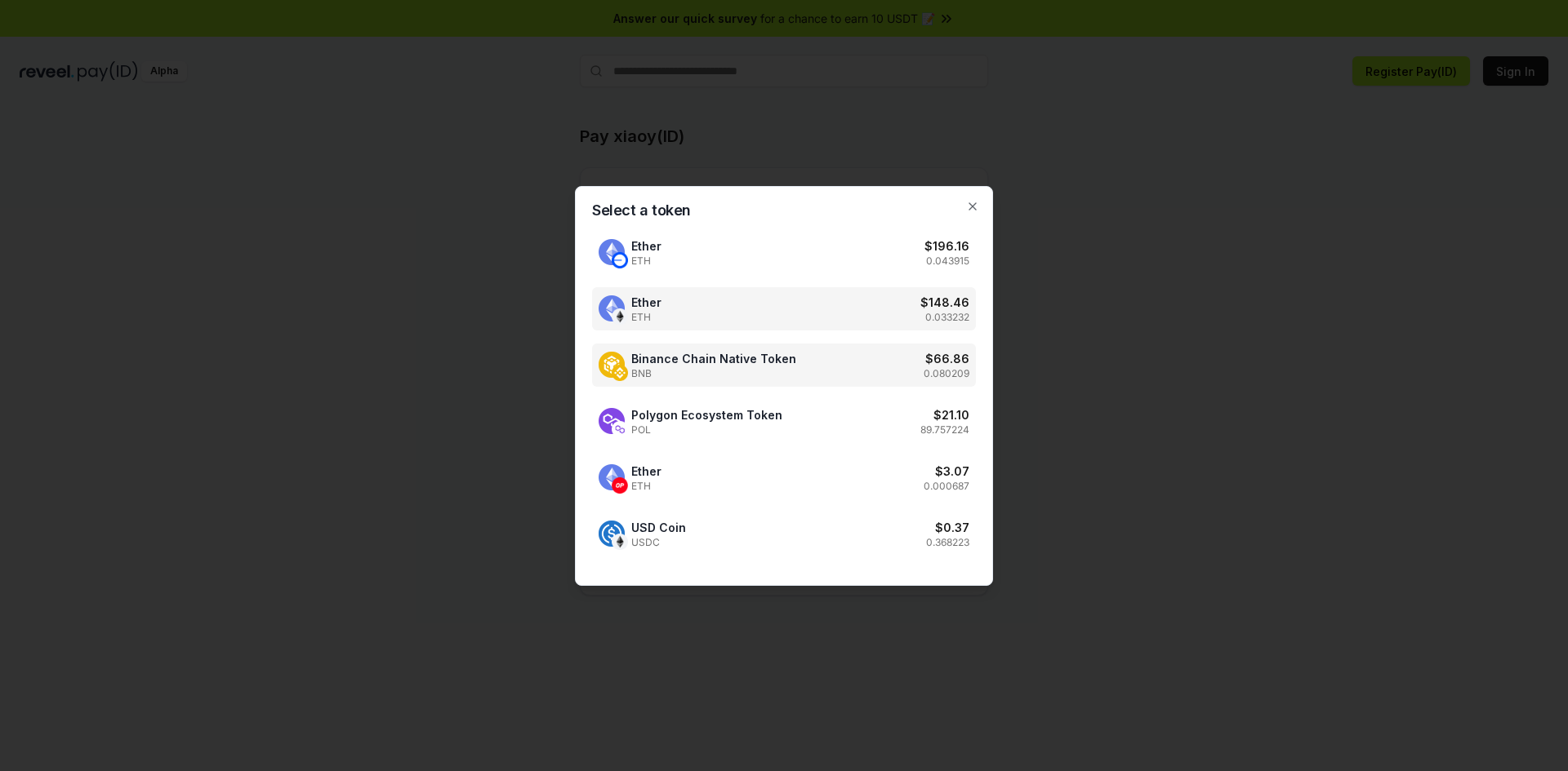
click at [711, 374] on span "BNB" at bounding box center [713, 373] width 165 height 13
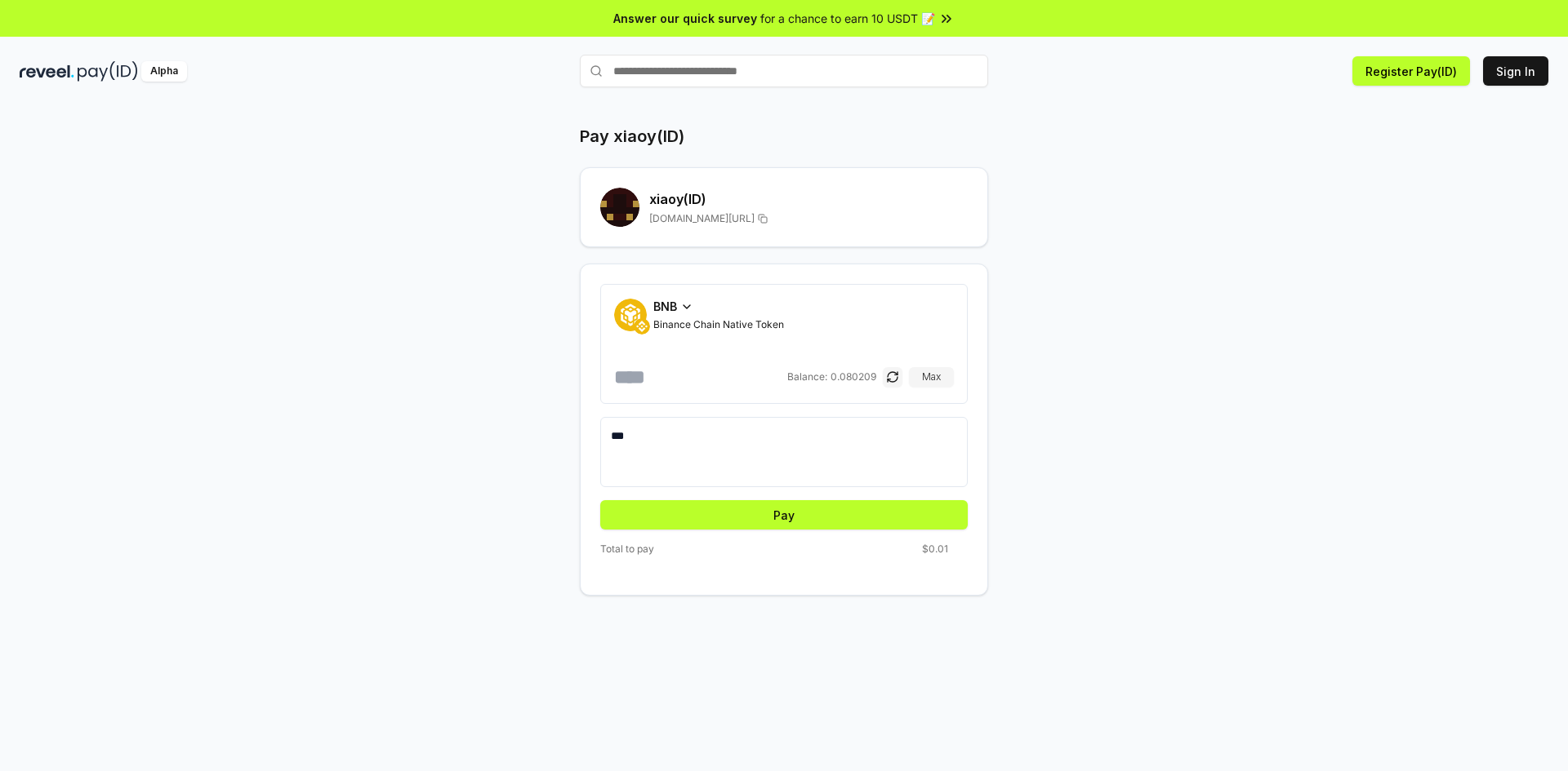
click at [750, 427] on div "***" at bounding box center [784, 453] width 367 height 70
click at [678, 312] on div "BNB" at bounding box center [718, 306] width 131 height 17
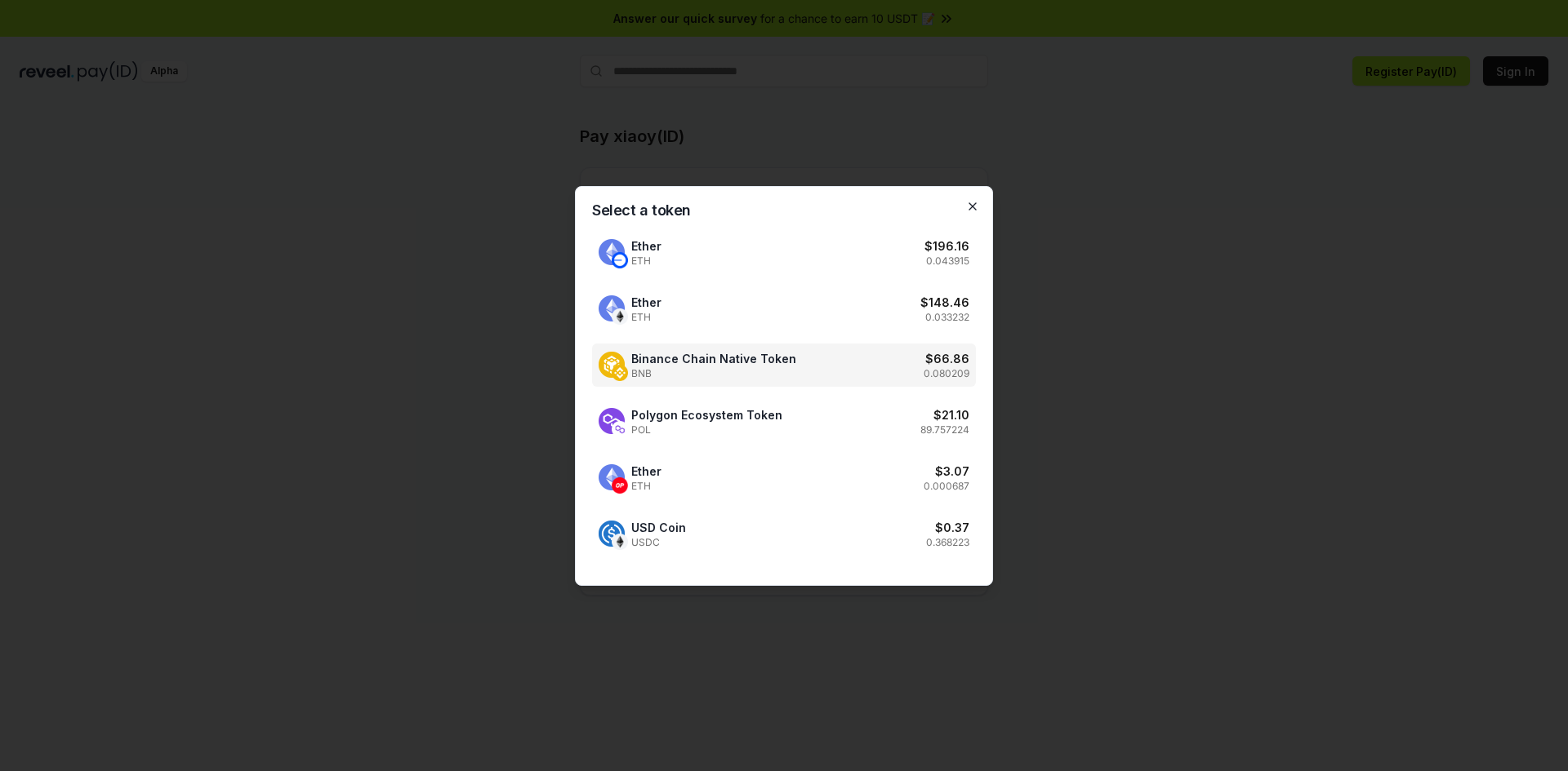
click at [973, 205] on icon "button" at bounding box center [972, 206] width 14 height 13
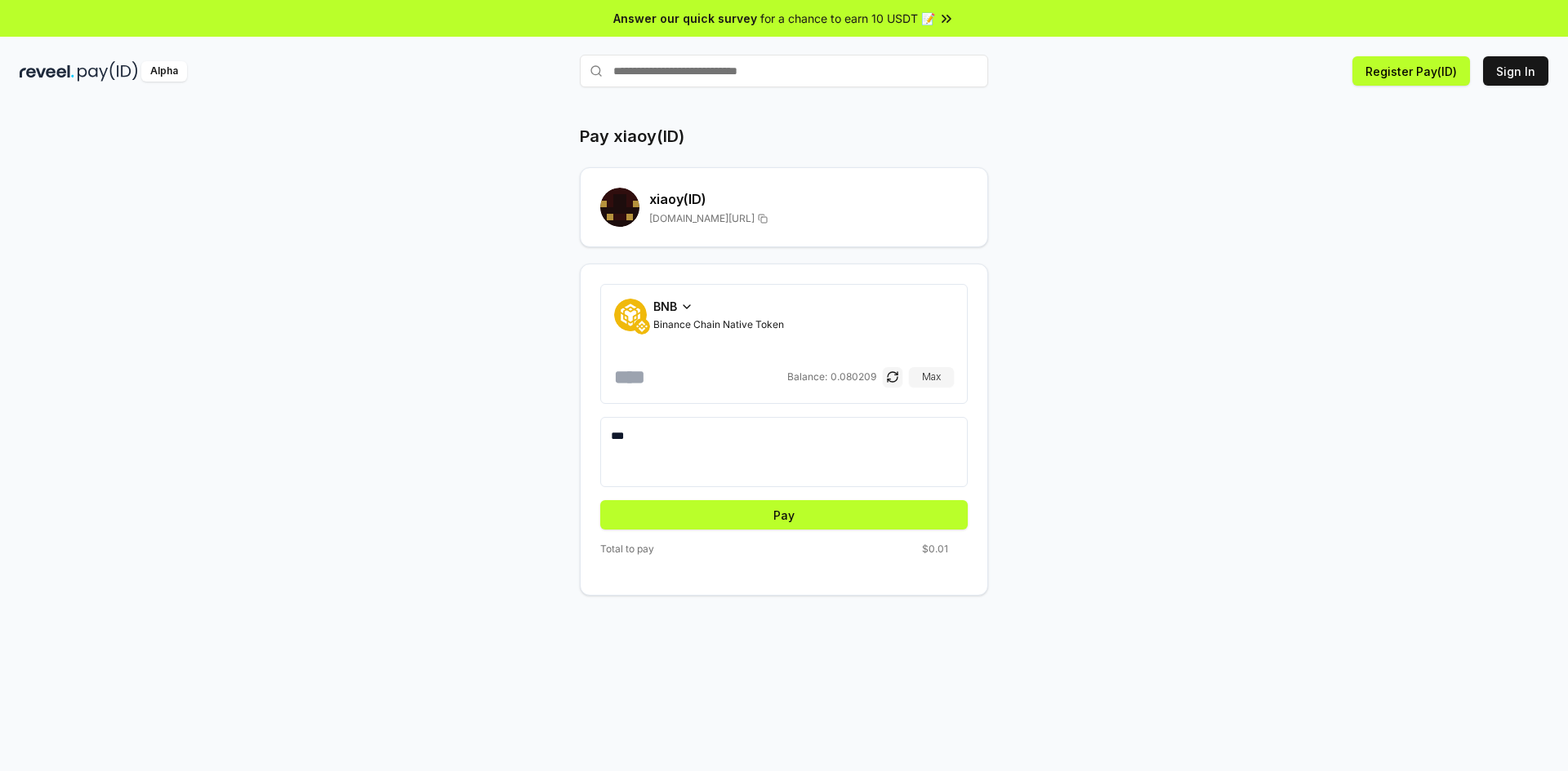
drag, startPoint x: 1418, startPoint y: 518, endPoint x: 1398, endPoint y: 528, distance: 22.4
click at [1418, 518] on div "Pay xiaoy(ID) xiaoy (ID) reveel.id/pay/xiaoy BNB Binance Chain Native Token ***…" at bounding box center [784, 455] width 1568 height 726
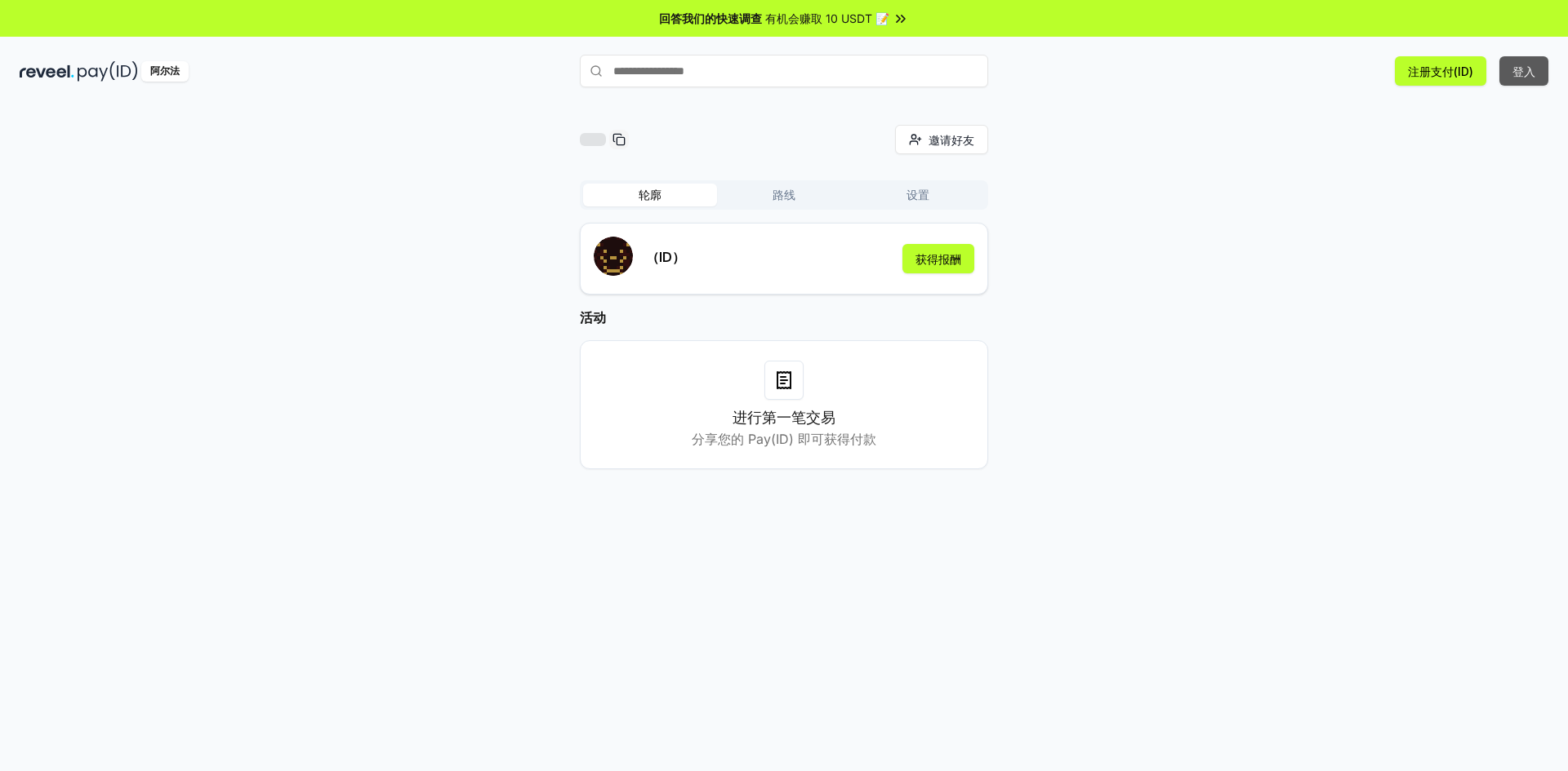
click at [1536, 73] on button "登入" at bounding box center [1524, 71] width 49 height 30
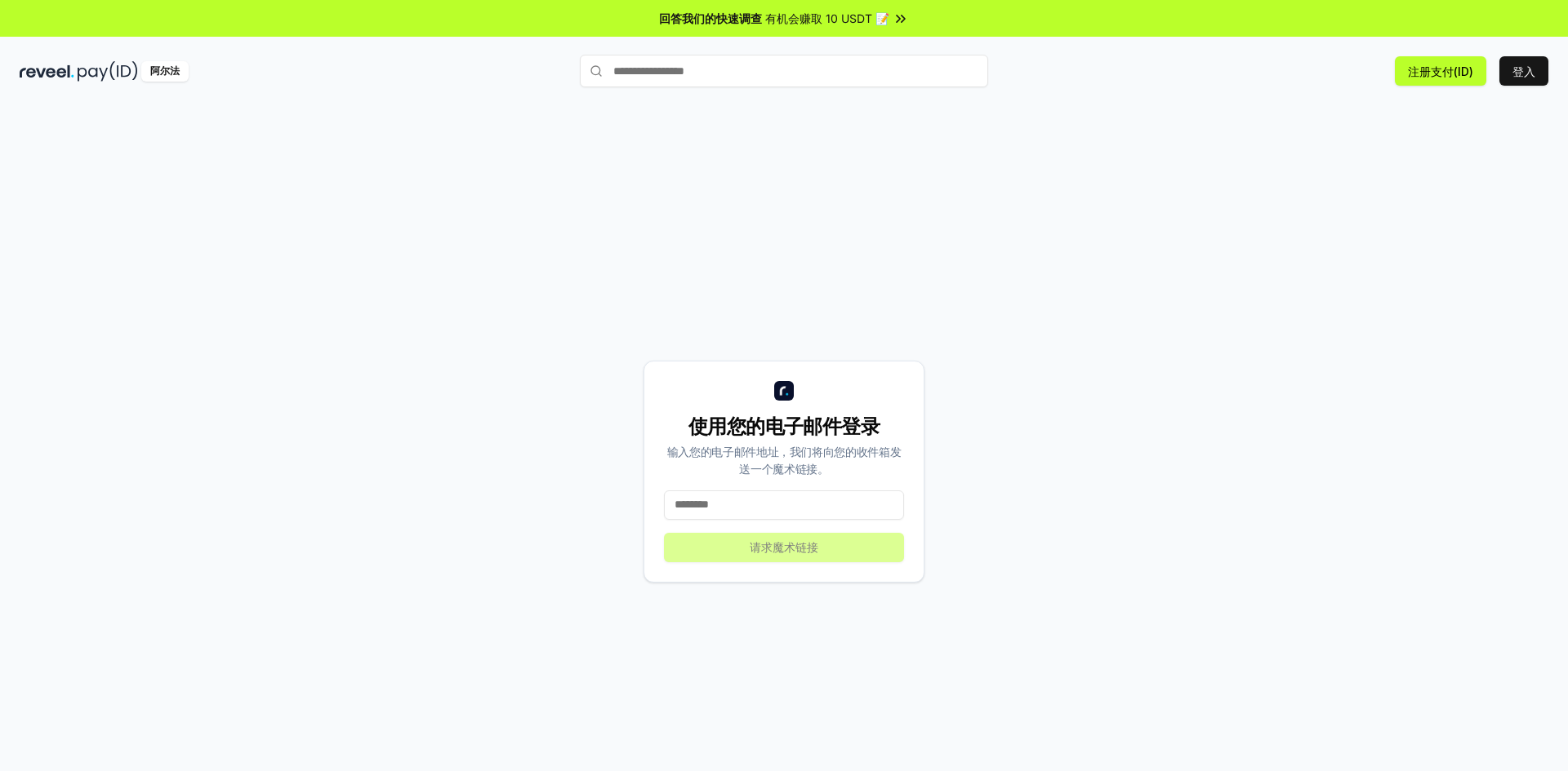
click at [727, 511] on input at bounding box center [784, 505] width 240 height 30
type input "**********"
click at [819, 554] on button "请求魔术链接" at bounding box center [784, 547] width 240 height 30
click at [833, 499] on input at bounding box center [784, 505] width 240 height 30
type input "**********"
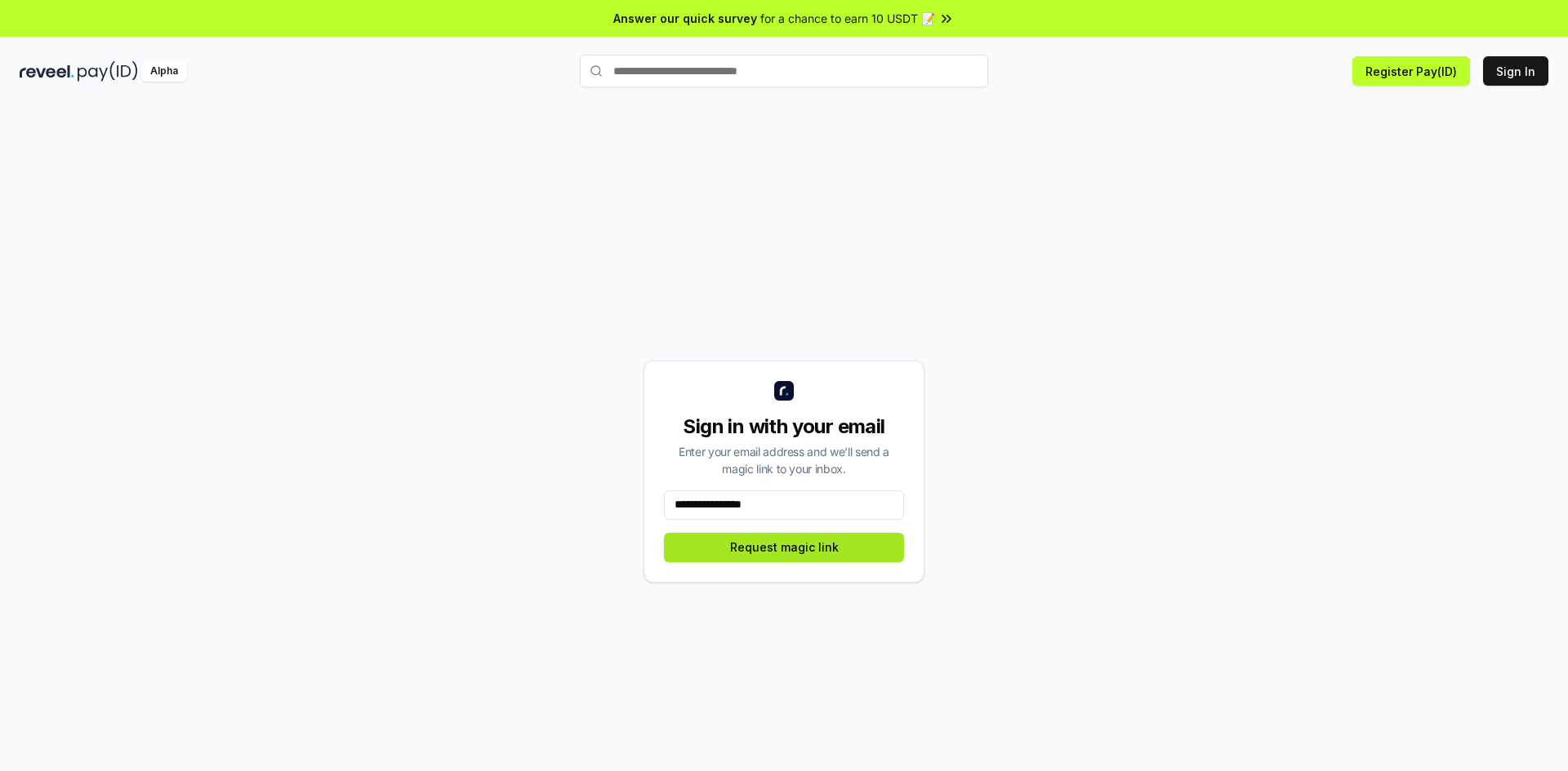
click at [863, 537] on button "Request magic link" at bounding box center [784, 547] width 240 height 30
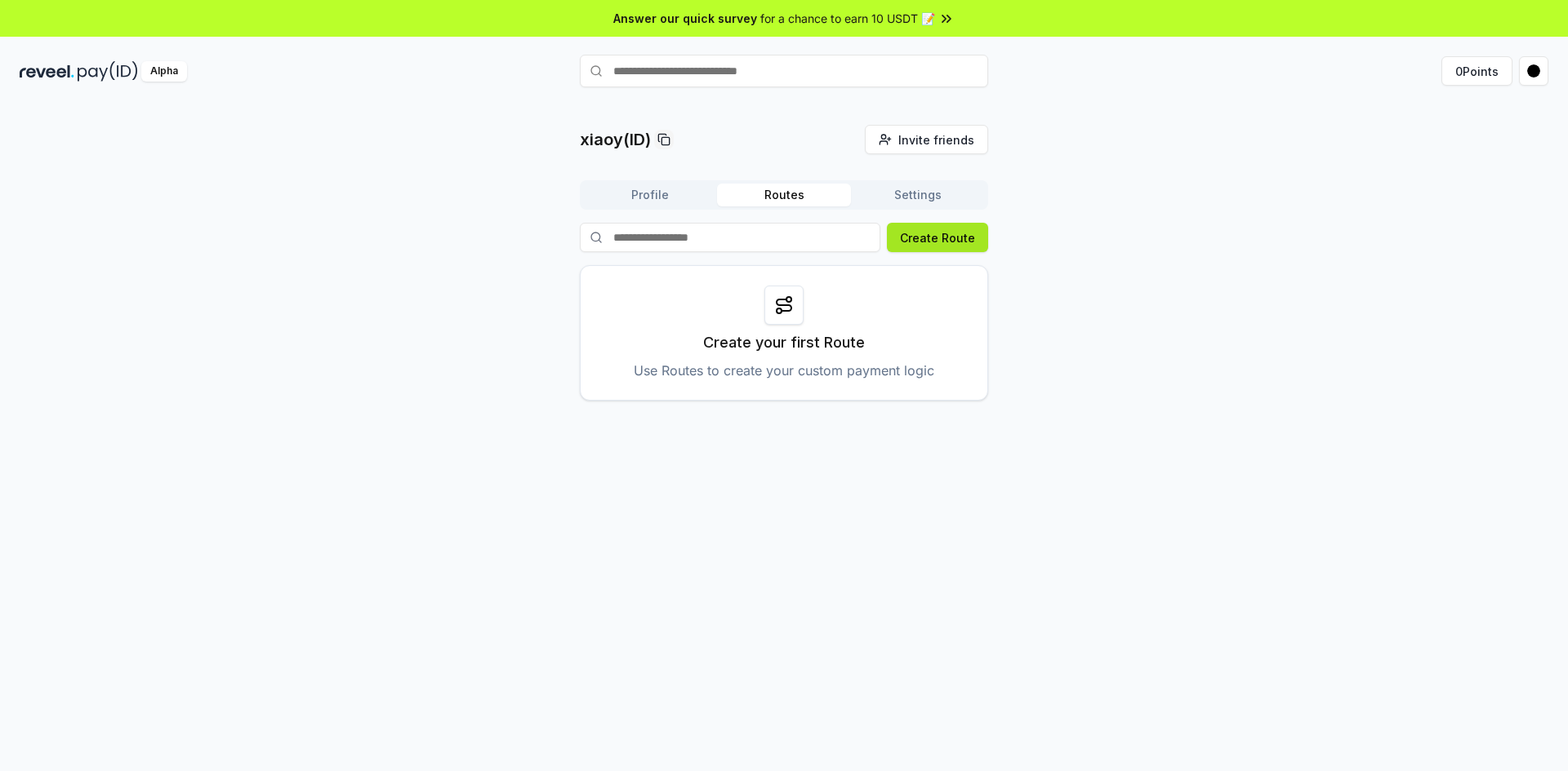
click at [918, 235] on button "Create Route" at bounding box center [937, 238] width 102 height 30
